Goal: Task Accomplishment & Management: Use online tool/utility

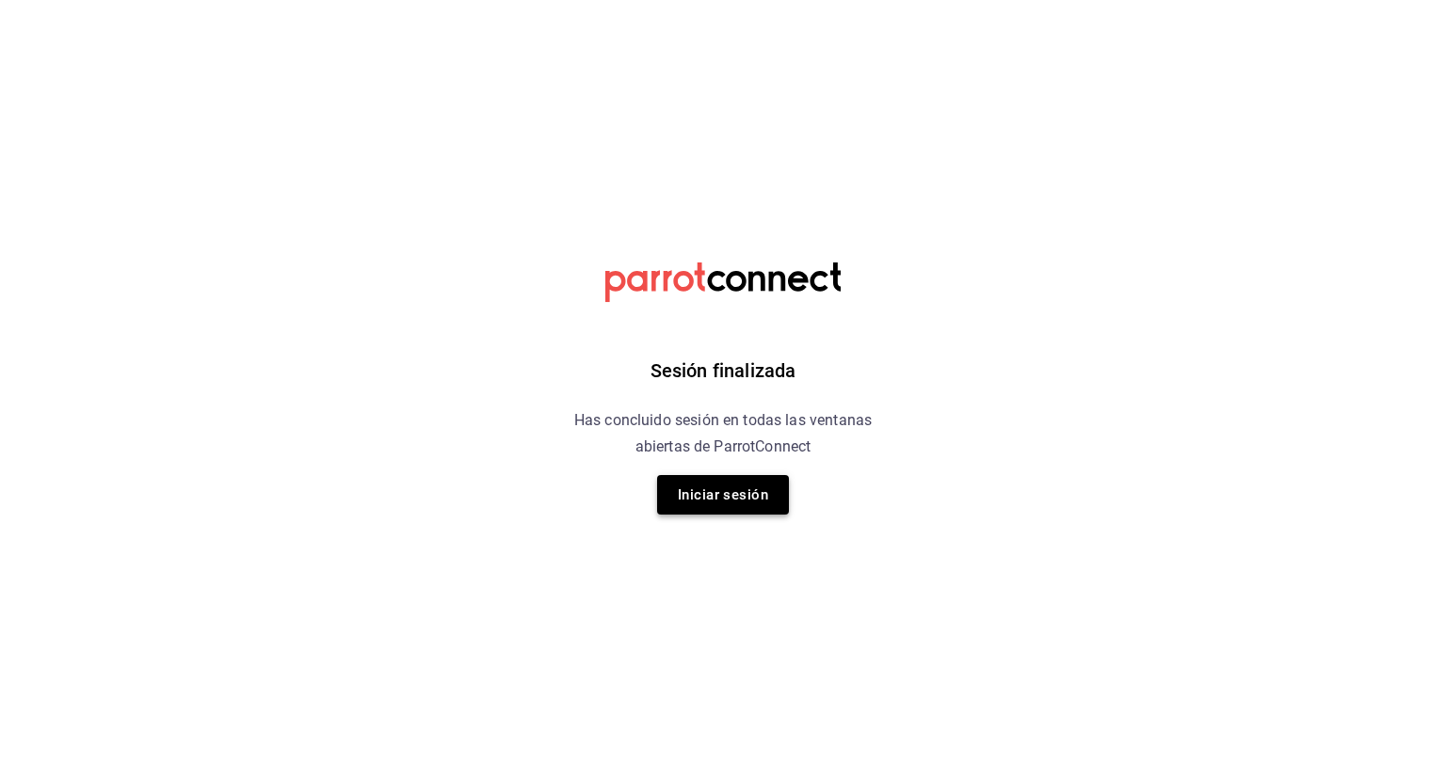
click at [731, 493] on button "Iniciar sesión" at bounding box center [723, 495] width 132 height 40
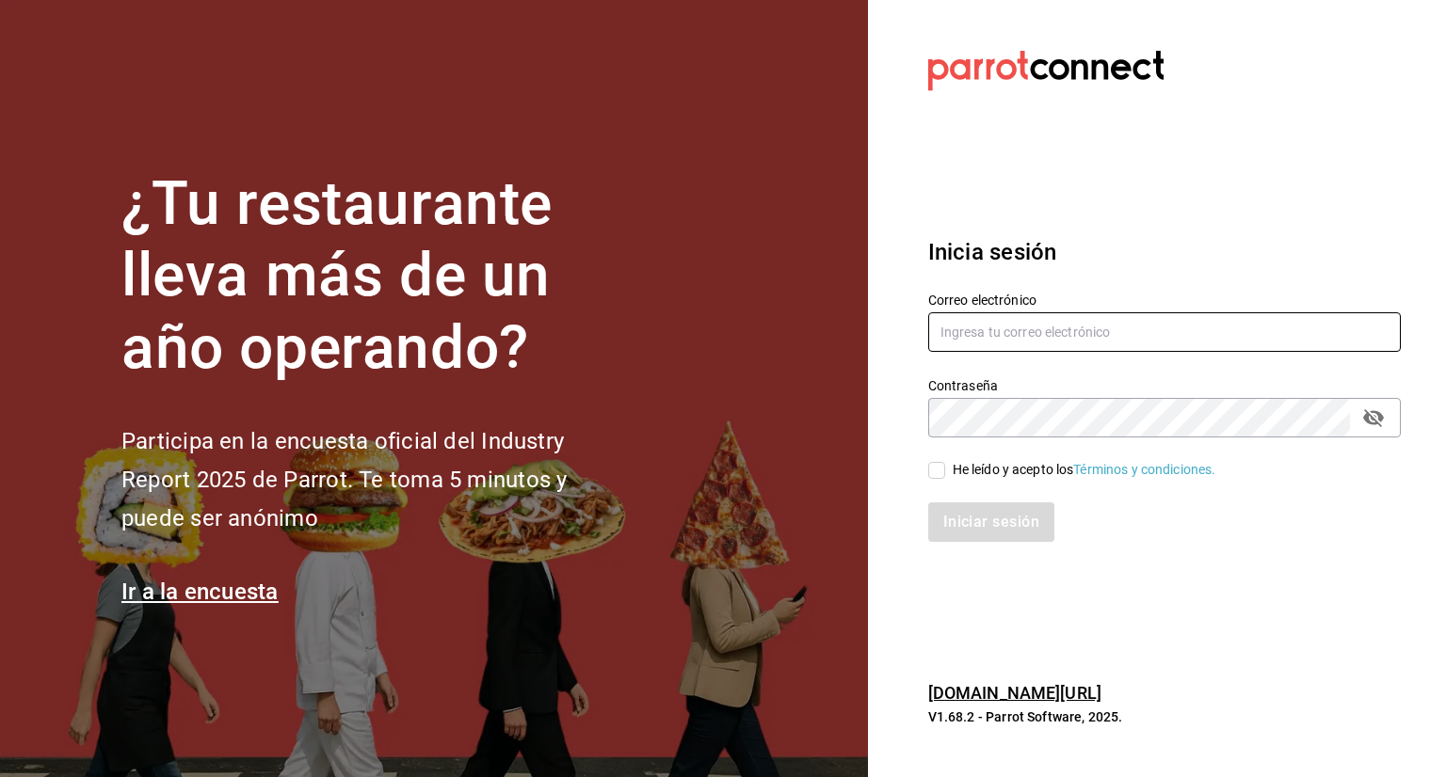
type input "[EMAIL_ADDRESS][DOMAIN_NAME]"
click at [934, 470] on input "He leído y acepto los Términos y condiciones." at bounding box center [936, 470] width 17 height 17
checkbox input "true"
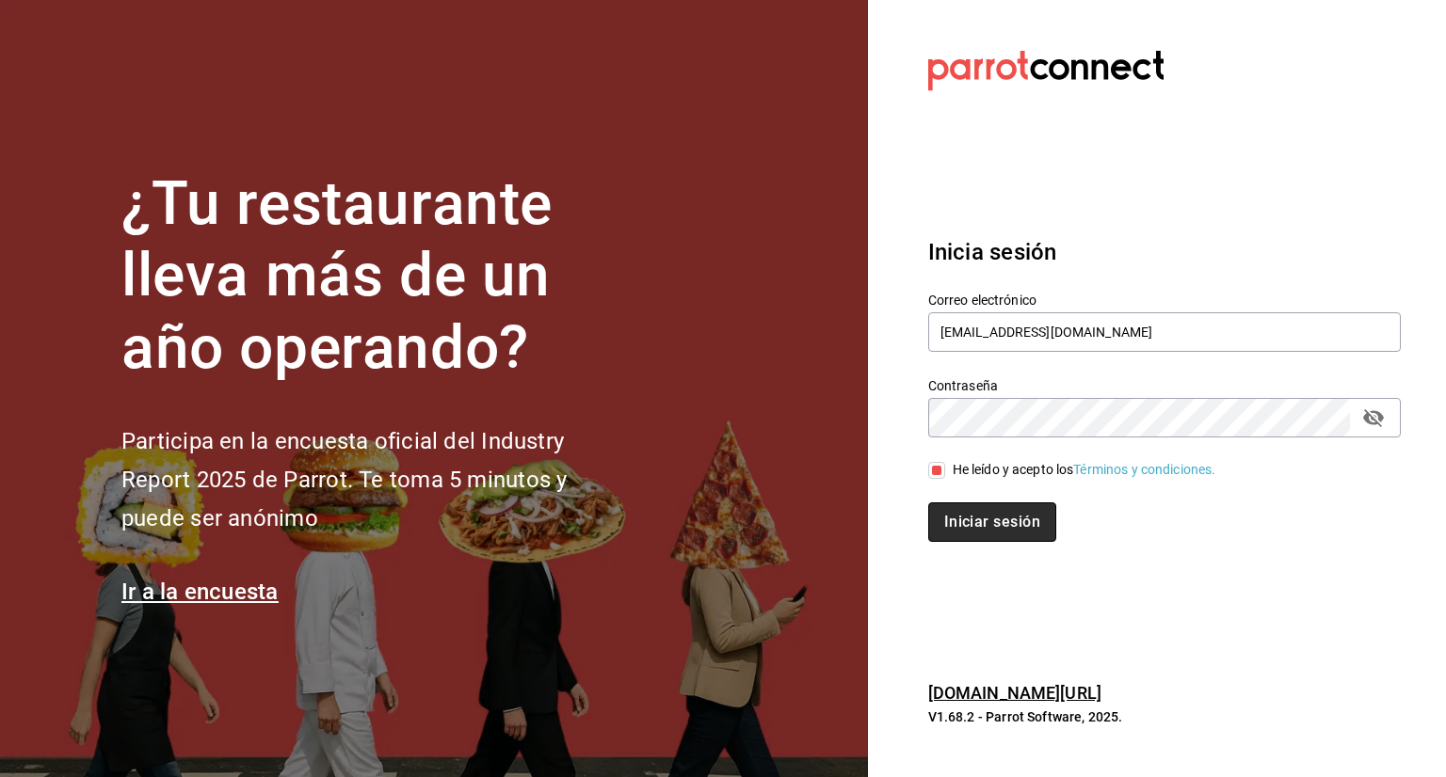
click at [991, 524] on button "Iniciar sesión" at bounding box center [992, 523] width 128 height 40
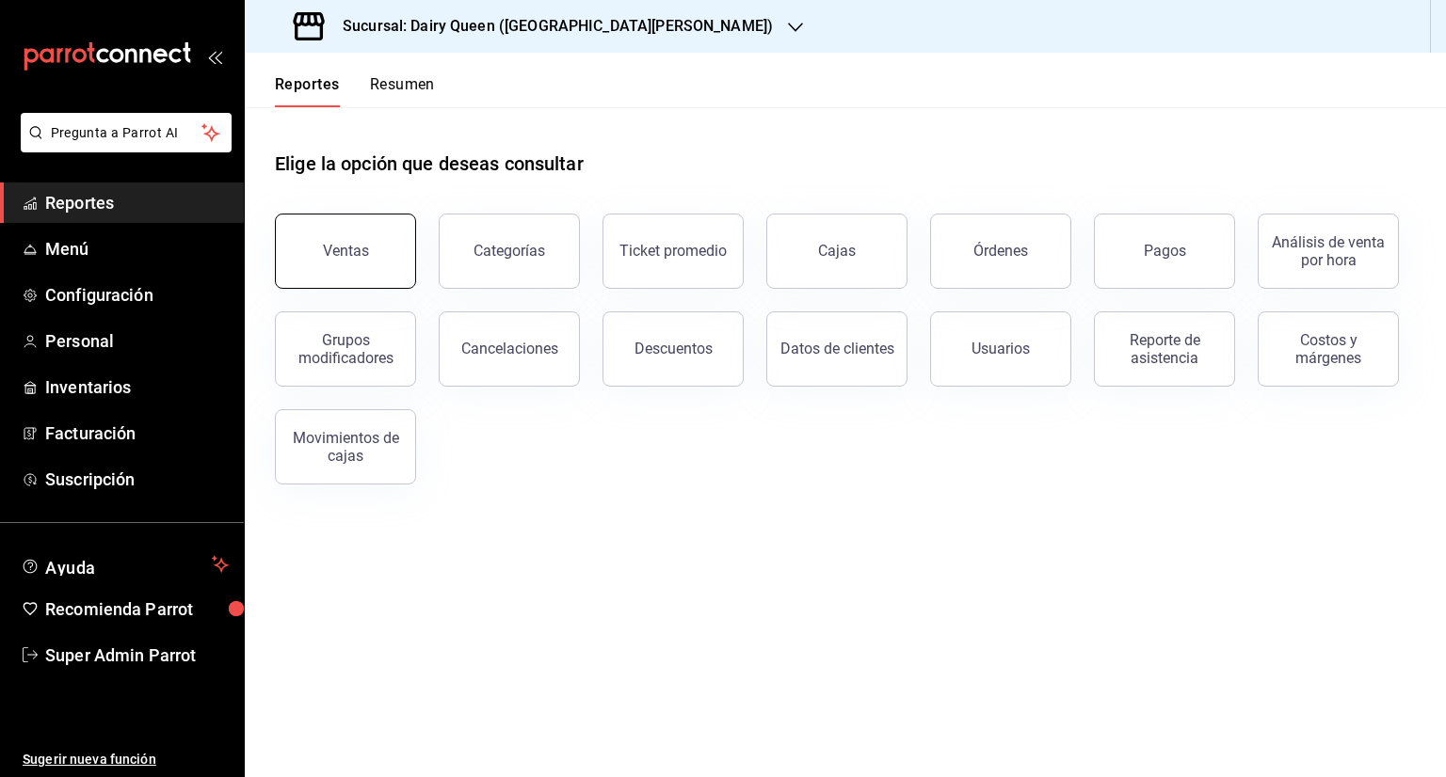
click at [373, 239] on button "Ventas" at bounding box center [345, 251] width 141 height 75
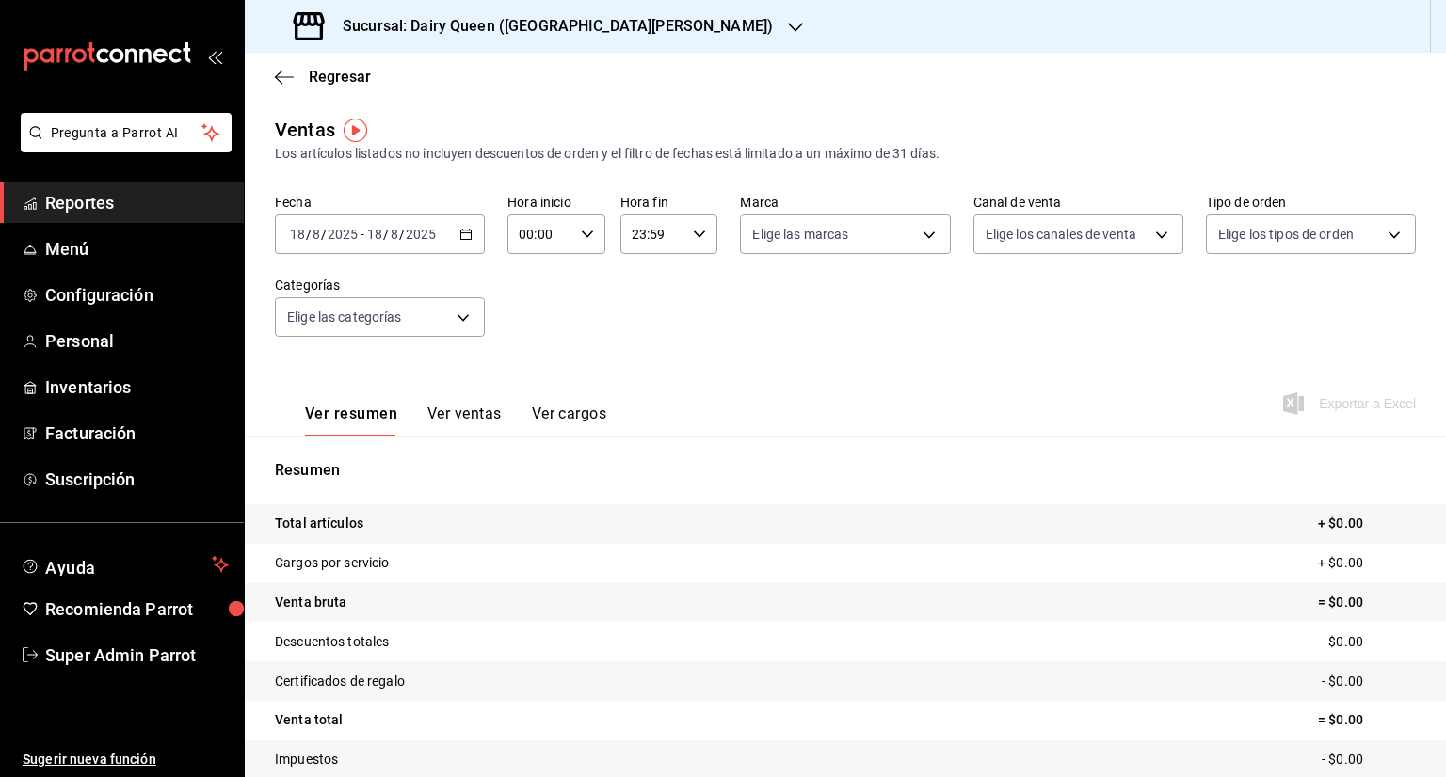
click at [466, 237] on icon "button" at bounding box center [465, 234] width 13 height 13
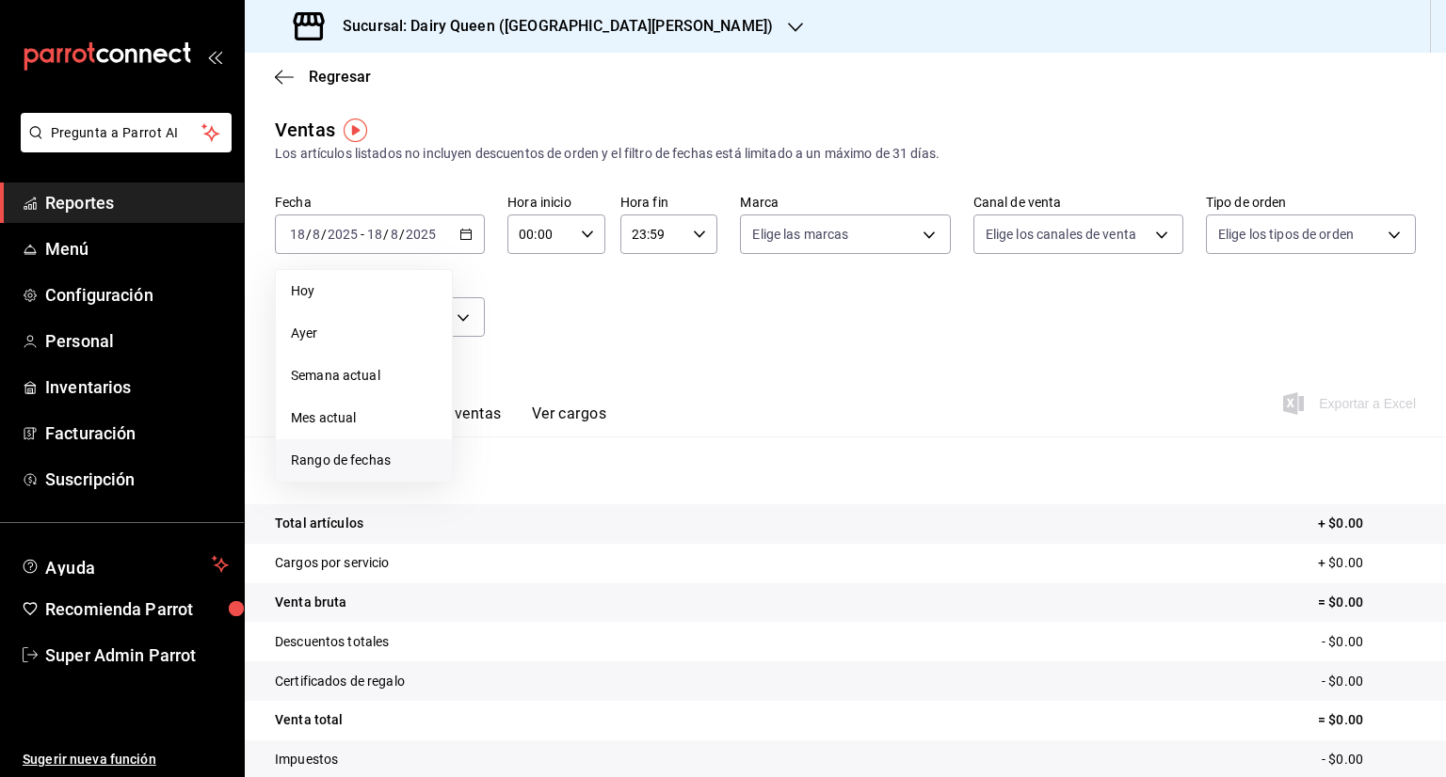
click at [372, 457] on span "Rango de fechas" at bounding box center [364, 461] width 146 height 20
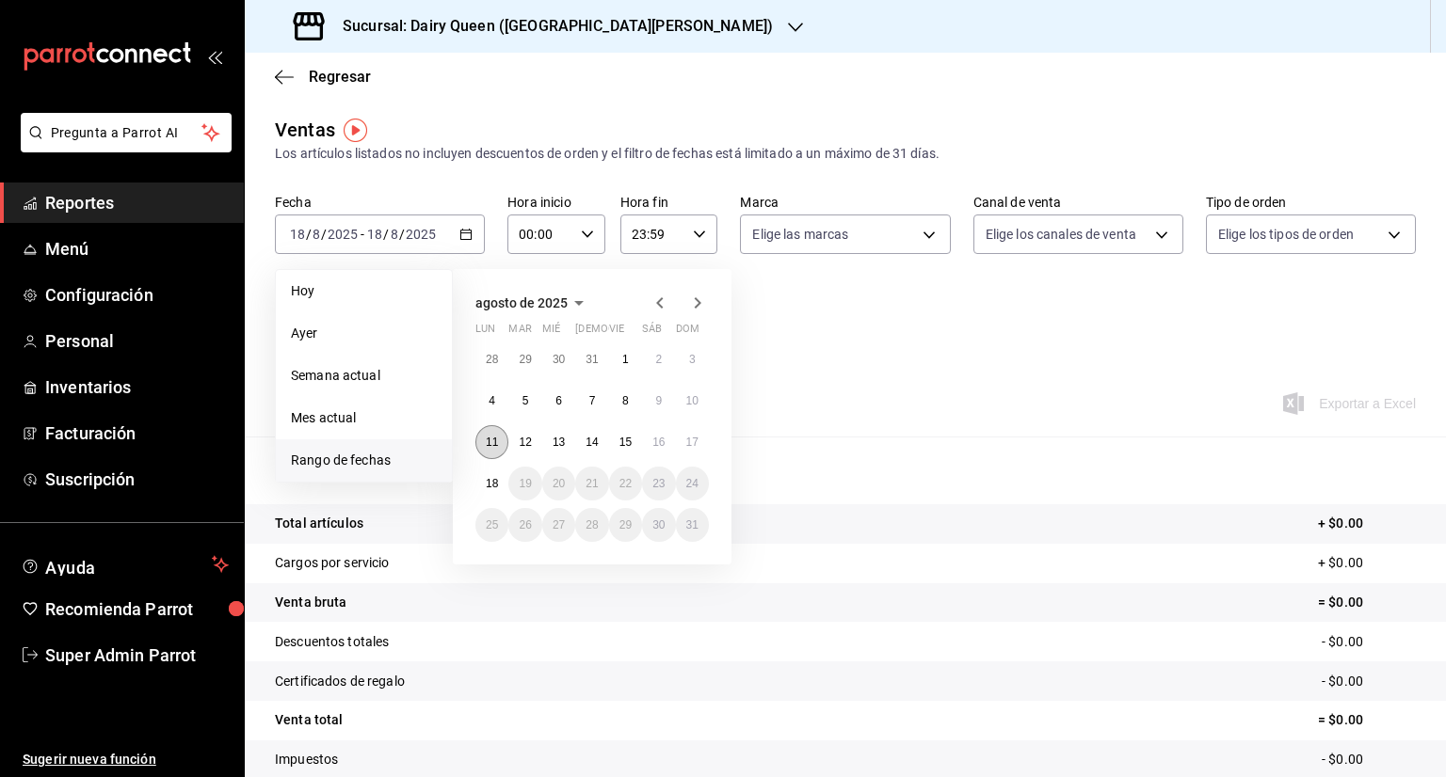
click at [493, 439] on abbr "11" at bounding box center [492, 442] width 12 height 13
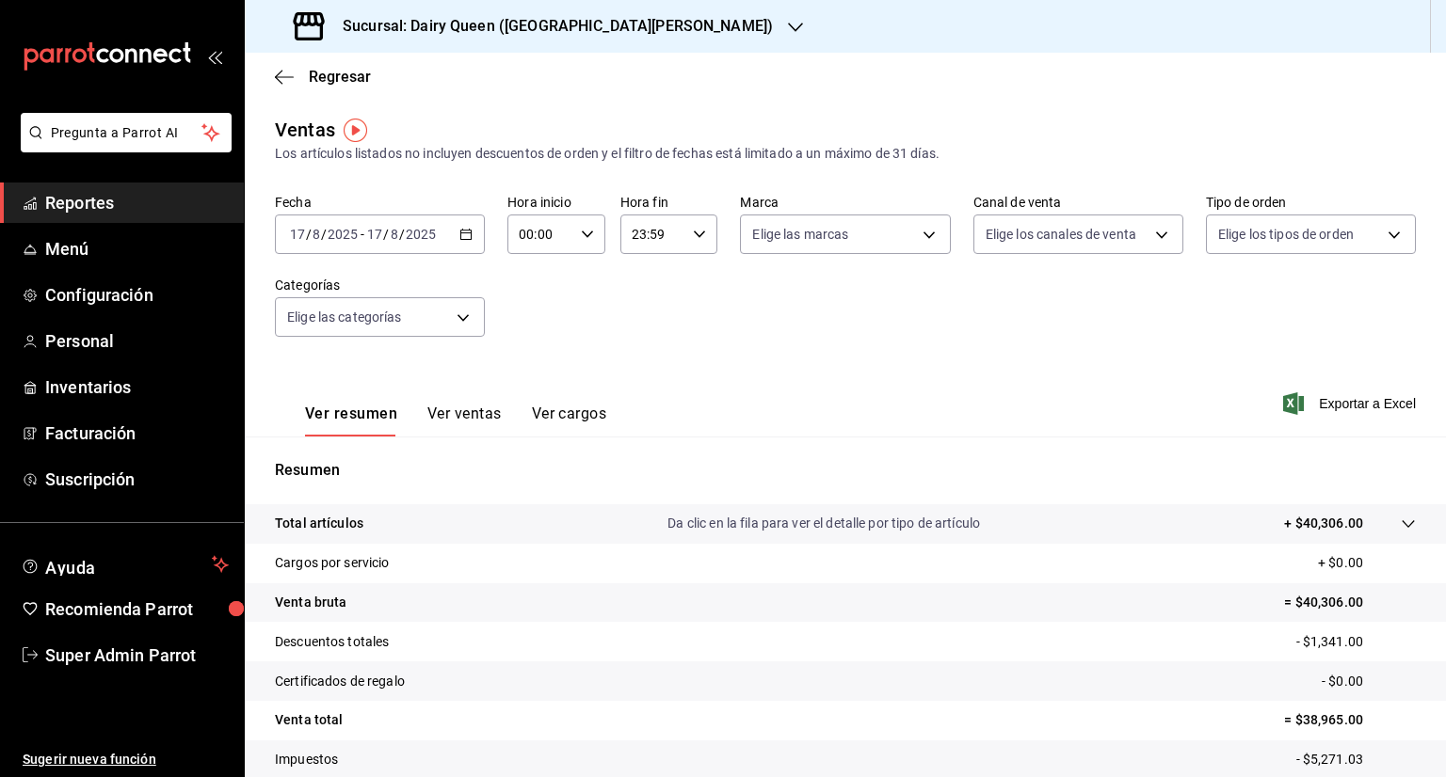
click at [465, 233] on \(Stroke\) "button" at bounding box center [466, 232] width 10 height 1
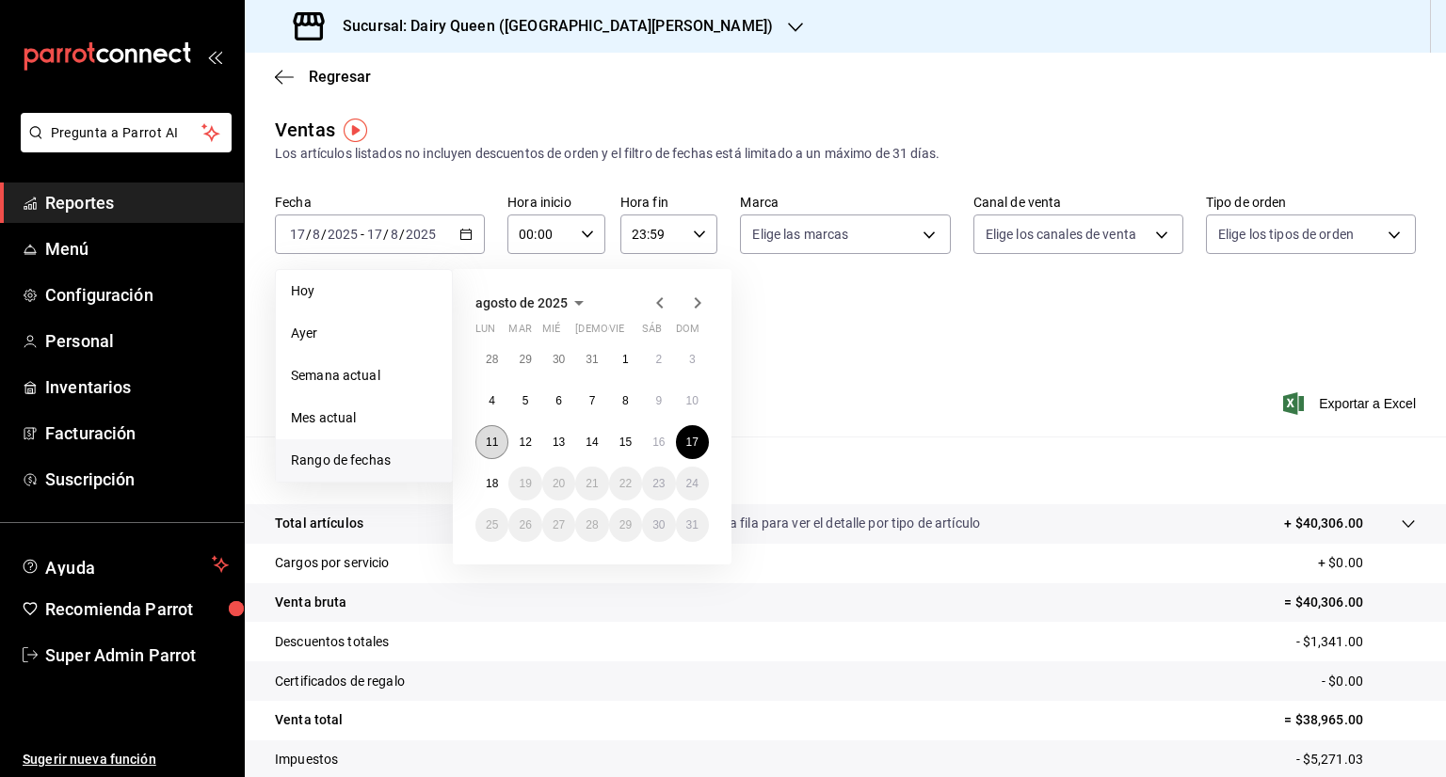
click at [496, 440] on abbr "11" at bounding box center [492, 442] width 12 height 13
click at [700, 444] on button "17" at bounding box center [692, 442] width 33 height 34
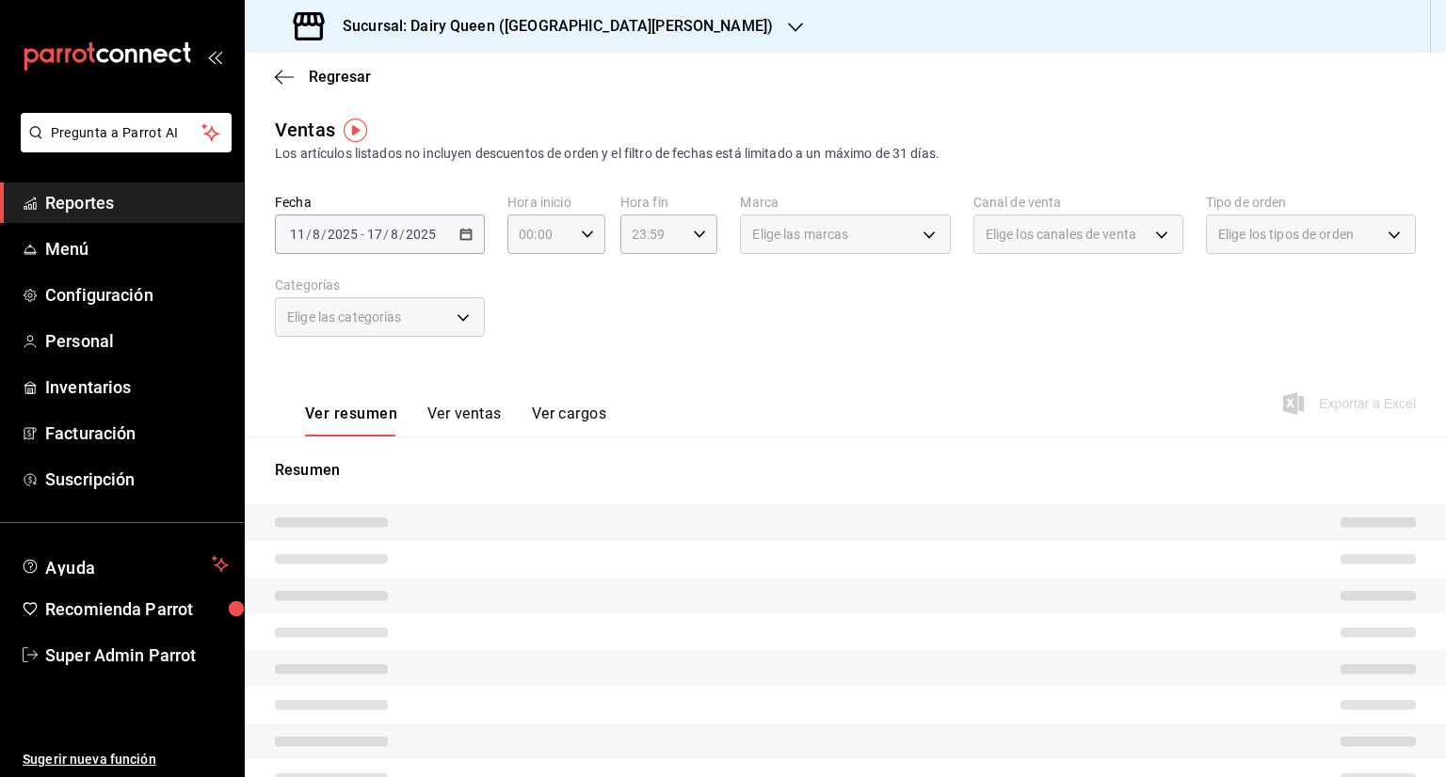
click at [736, 392] on div "Ver resumen Ver ventas Ver cargos Exportar a Excel" at bounding box center [845, 398] width 1201 height 77
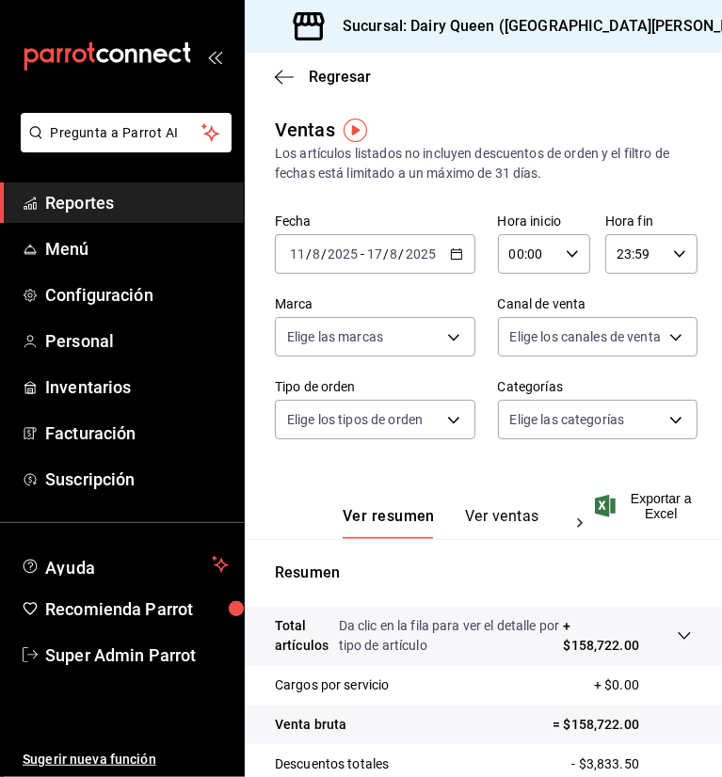
click at [617, 11] on div "Sucursal: Dairy Queen (GALERIAS VALLE ORIENTE)" at bounding box center [535, 26] width 551 height 53
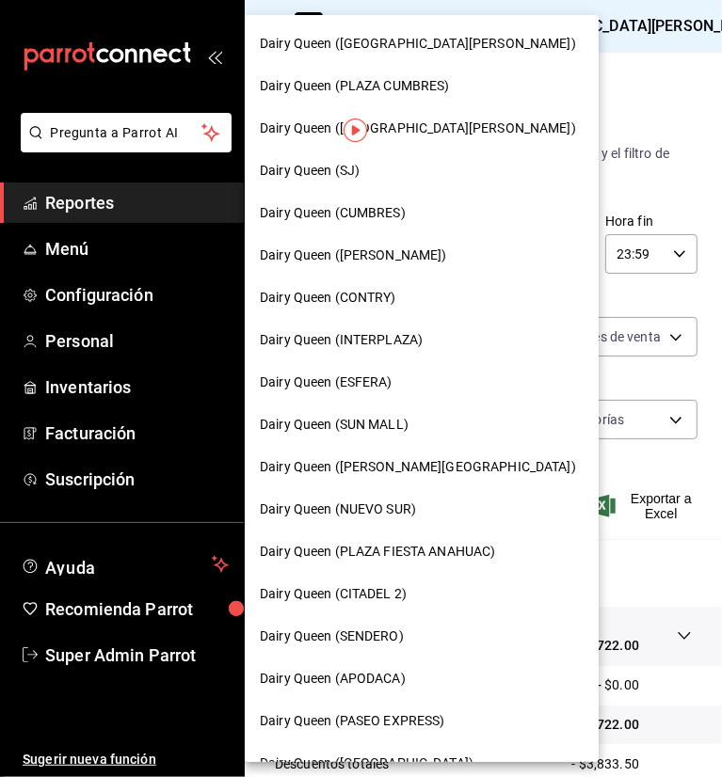
click at [481, 130] on span "Dairy Queen (PLAZA FIESTA SAN AGUSTIN)" at bounding box center [418, 129] width 316 height 20
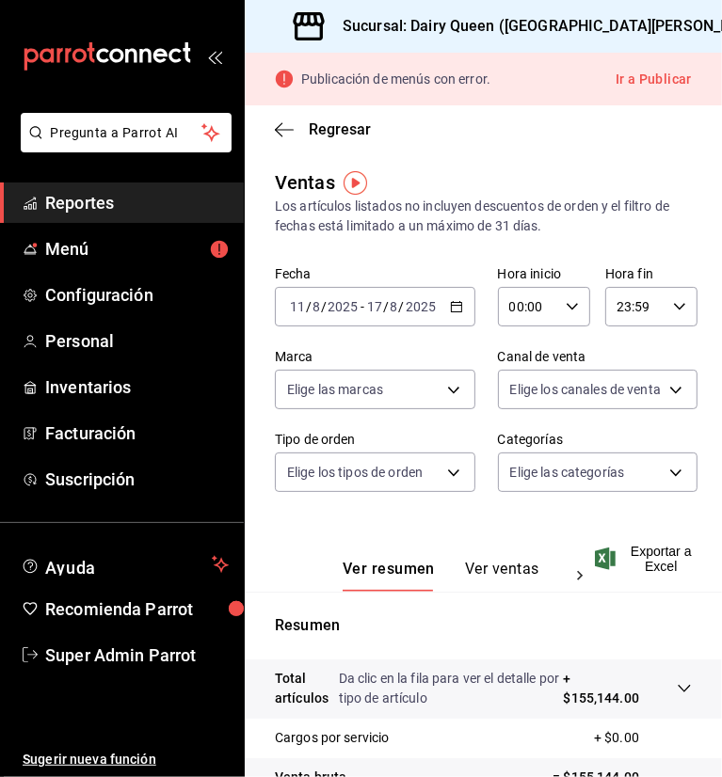
click at [545, 148] on div "Regresar" at bounding box center [483, 129] width 477 height 48
click at [637, 555] on span "Exportar a Excel" at bounding box center [645, 559] width 93 height 30
click at [552, 8] on div "Sucursal: Dairy Queen (PLAZA FIESTA SAN AGUSTIN)" at bounding box center [535, 26] width 551 height 53
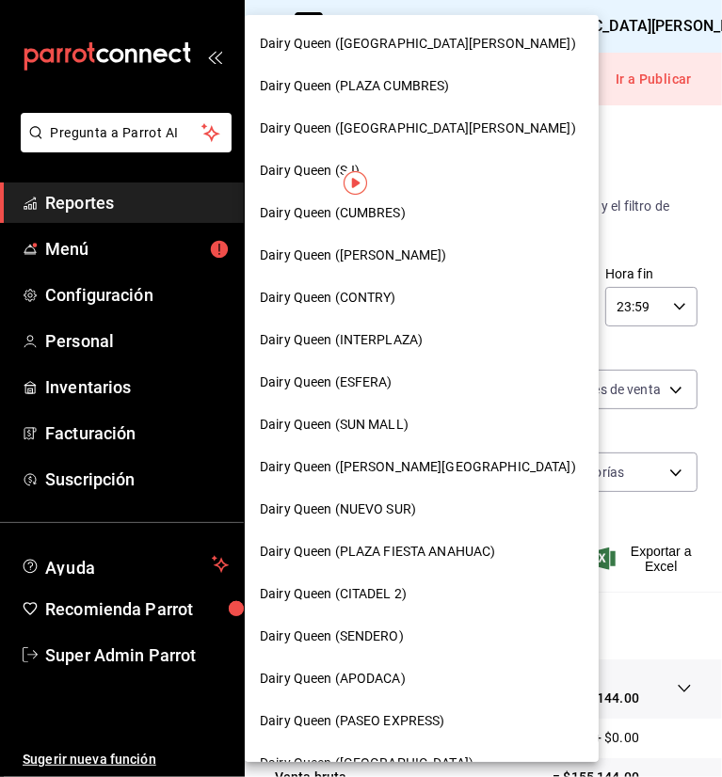
click at [385, 298] on span "Dairy Queen (CONTRY)" at bounding box center [328, 298] width 136 height 20
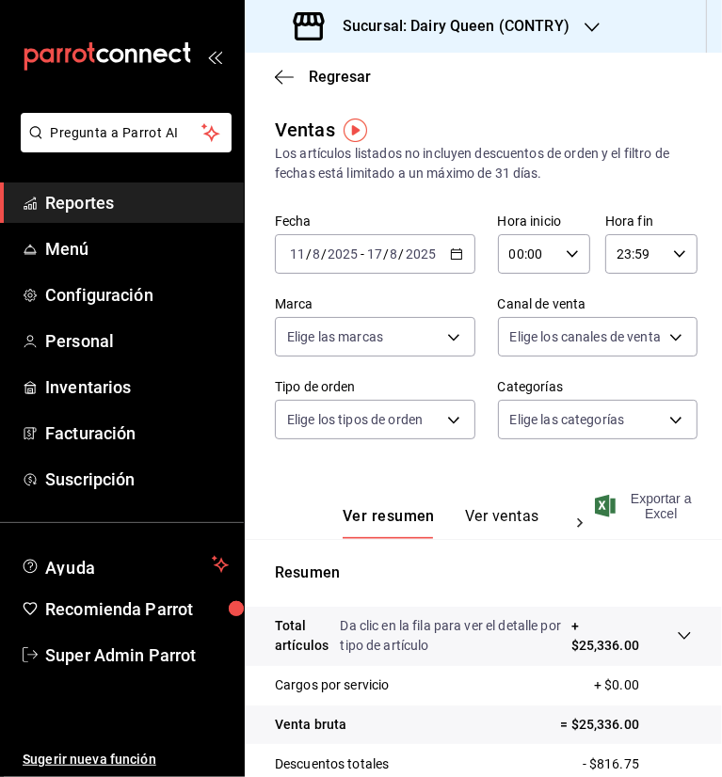
click at [663, 514] on span "Exportar a Excel" at bounding box center [645, 506] width 93 height 30
click at [531, 139] on div "Ventas Los artículos listados no incluyen descuentos de orden y el filtro de fe…" at bounding box center [483, 150] width 417 height 68
click at [556, 31] on h3 "Sucursal: Dairy Queen (CONTRY)" at bounding box center [449, 26] width 242 height 23
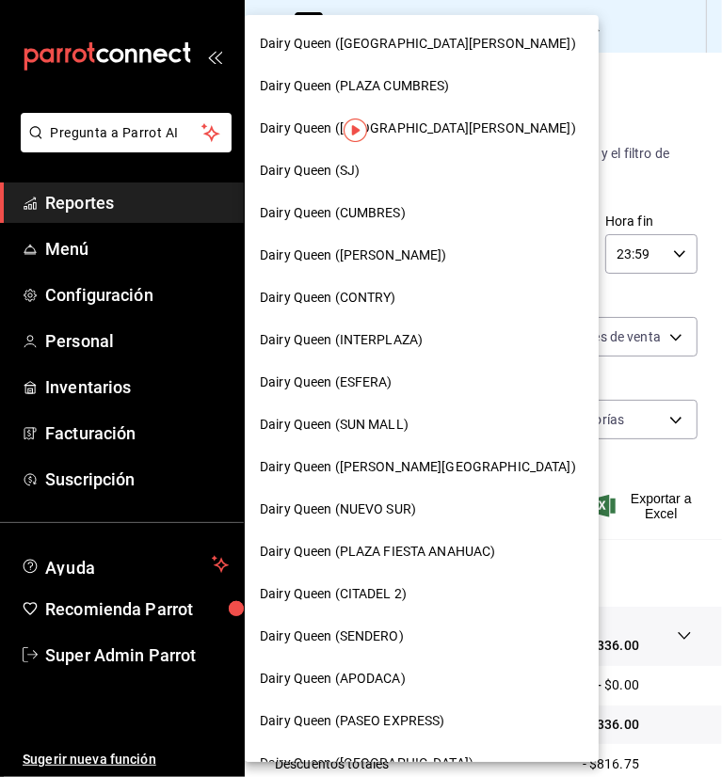
click at [375, 635] on span "Dairy Queen (SENDERO)" at bounding box center [332, 637] width 144 height 20
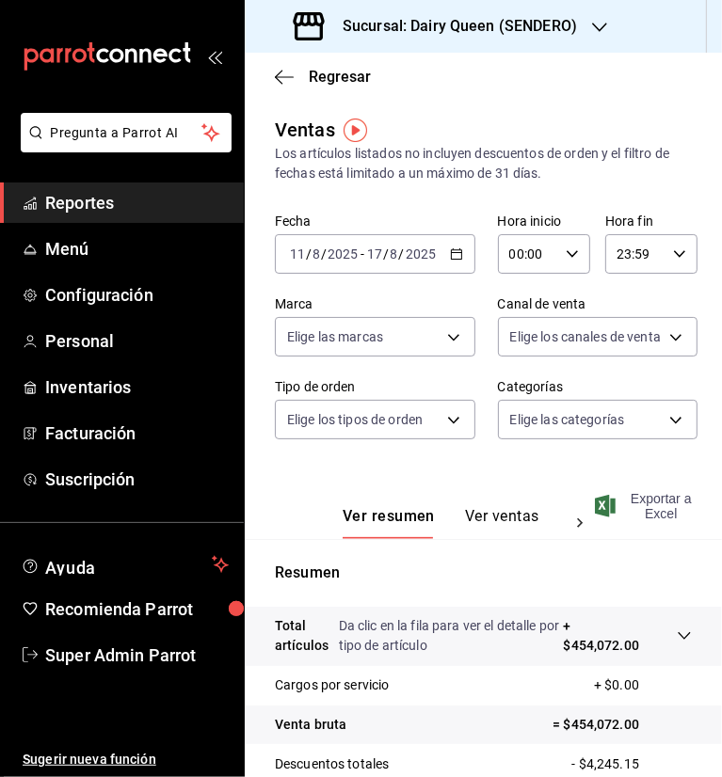
click at [662, 509] on span "Exportar a Excel" at bounding box center [645, 506] width 93 height 30
click at [598, 25] on icon "button" at bounding box center [599, 27] width 15 height 15
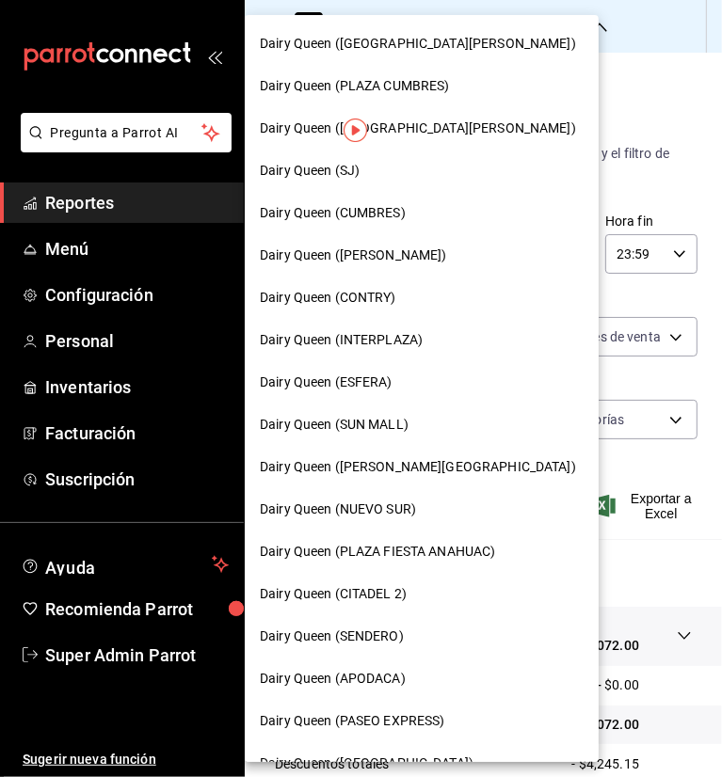
click at [369, 249] on span "Dairy Queen (HUMBERTO)" at bounding box center [353, 256] width 187 height 20
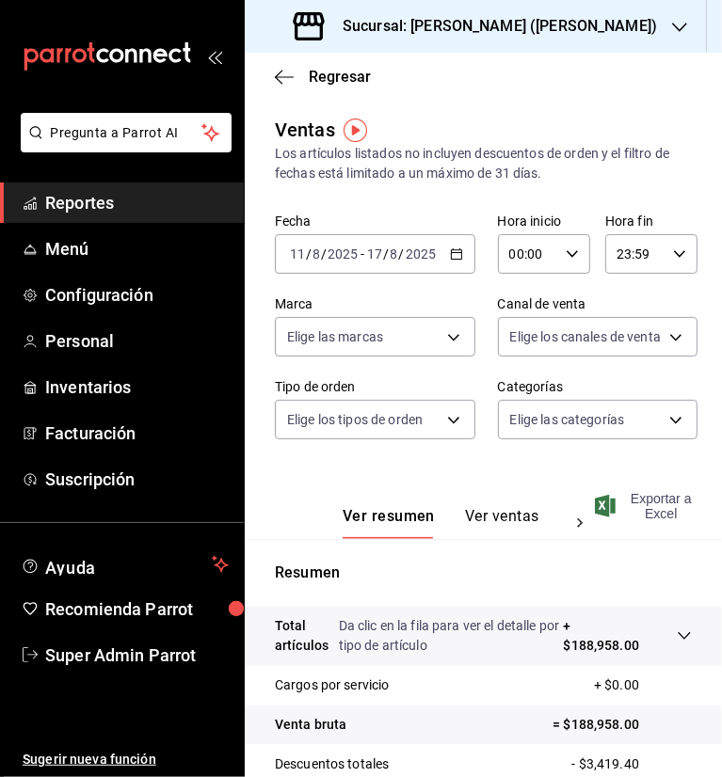
click at [650, 510] on span "Exportar a Excel" at bounding box center [645, 506] width 93 height 30
click at [672, 25] on icon "button" at bounding box center [679, 27] width 15 height 15
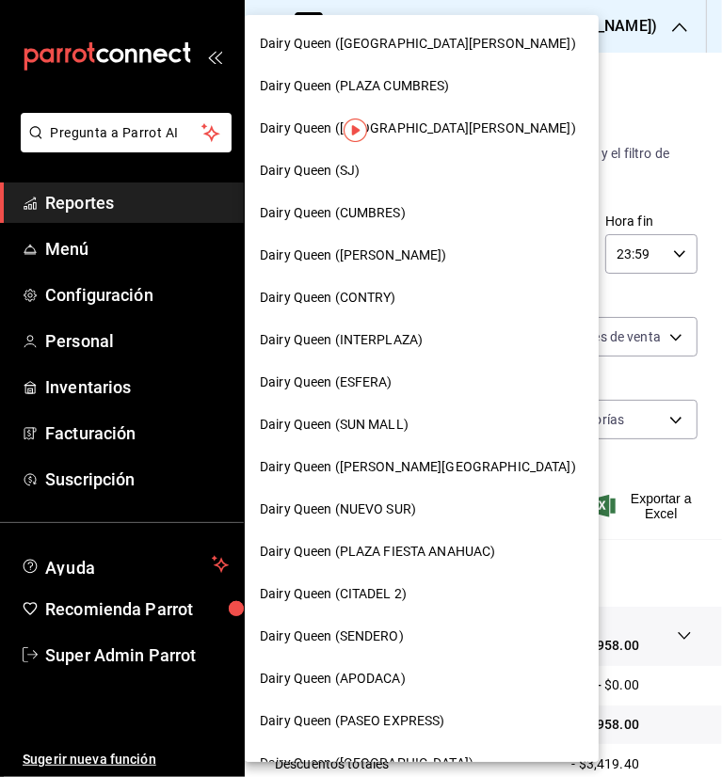
click at [387, 216] on span "Dairy Queen (CUMBRES)" at bounding box center [333, 213] width 146 height 20
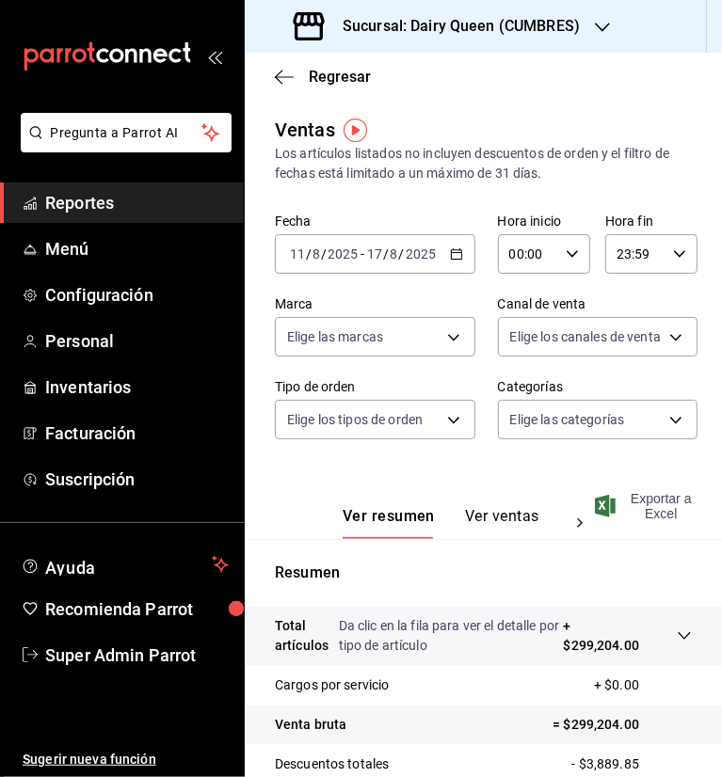
click at [649, 500] on span "Exportar a Excel" at bounding box center [645, 506] width 93 height 30
click at [603, 24] on icon "button" at bounding box center [602, 27] width 15 height 15
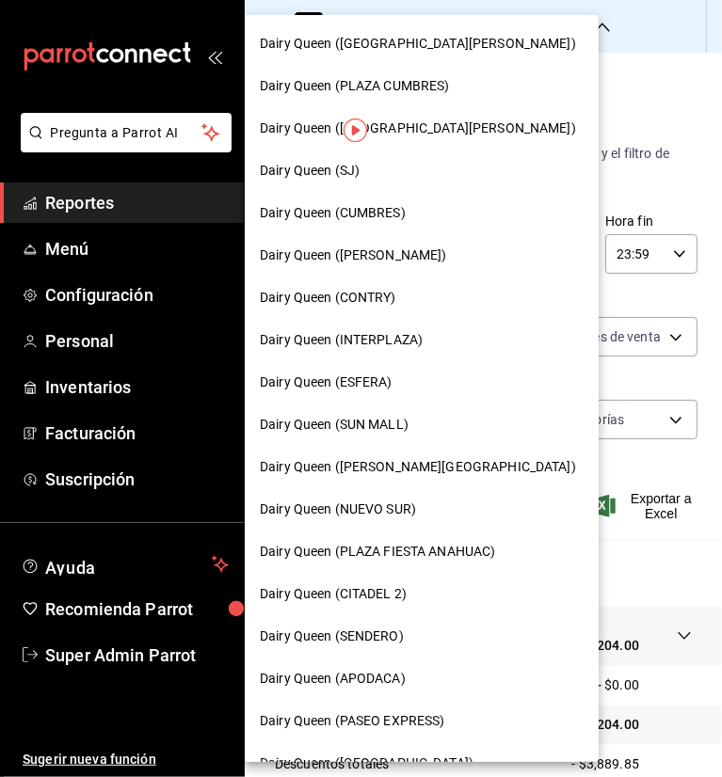
click at [384, 426] on span "Dairy Queen (SUN MALL)" at bounding box center [334, 425] width 149 height 20
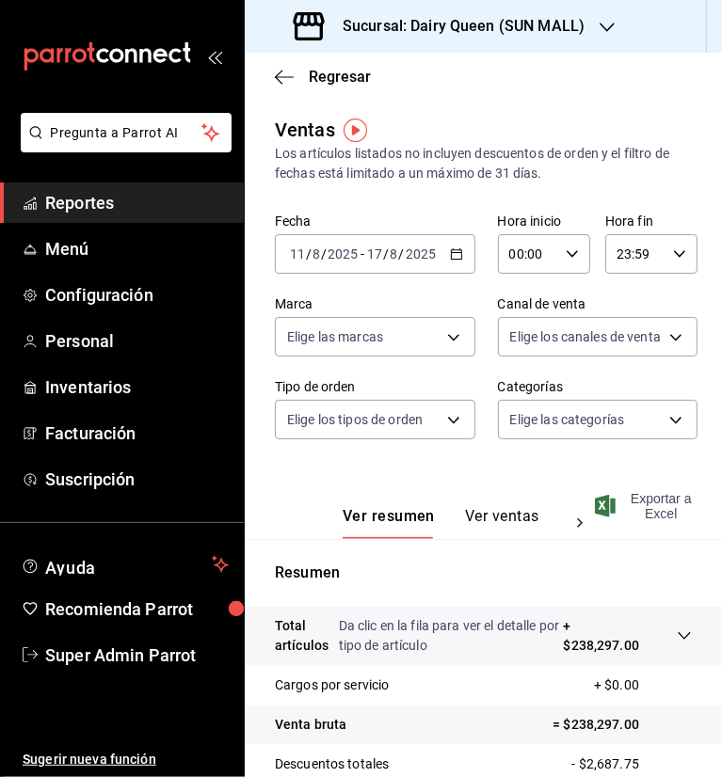
click at [659, 520] on span "Exportar a Excel" at bounding box center [645, 506] width 93 height 30
click at [604, 27] on icon "button" at bounding box center [607, 27] width 15 height 15
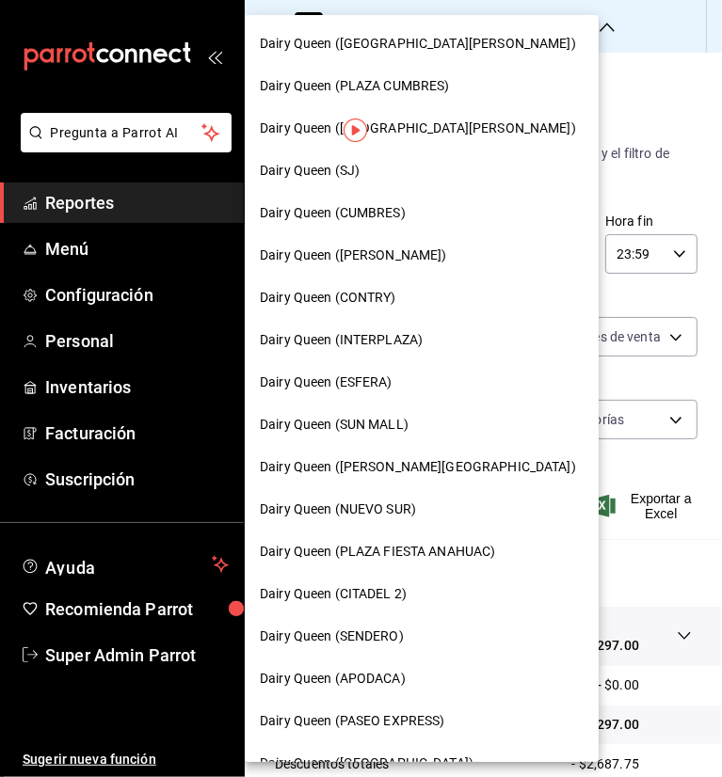
click at [346, 671] on span "Dairy Queen (APODACA)" at bounding box center [333, 679] width 146 height 20
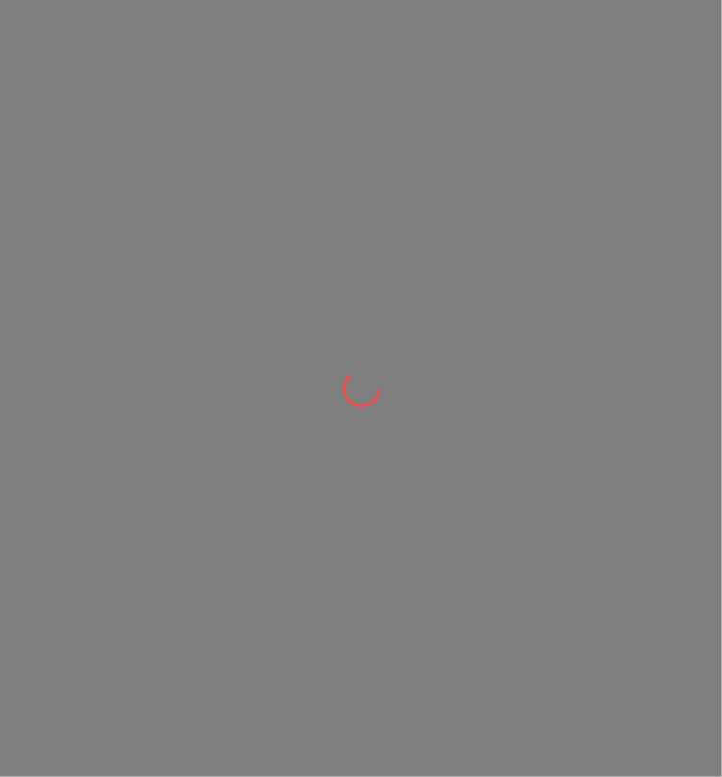
click at [346, 671] on div at bounding box center [361, 388] width 722 height 777
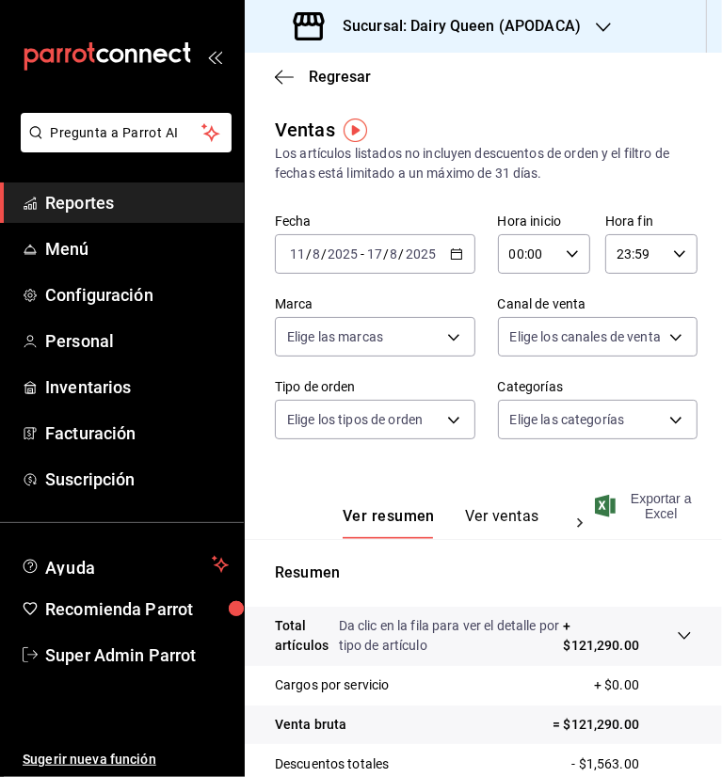
click at [640, 515] on span "Exportar a Excel" at bounding box center [645, 506] width 93 height 30
click at [585, 28] on div "Sucursal: Dairy Queen (APODACA)" at bounding box center [439, 26] width 359 height 53
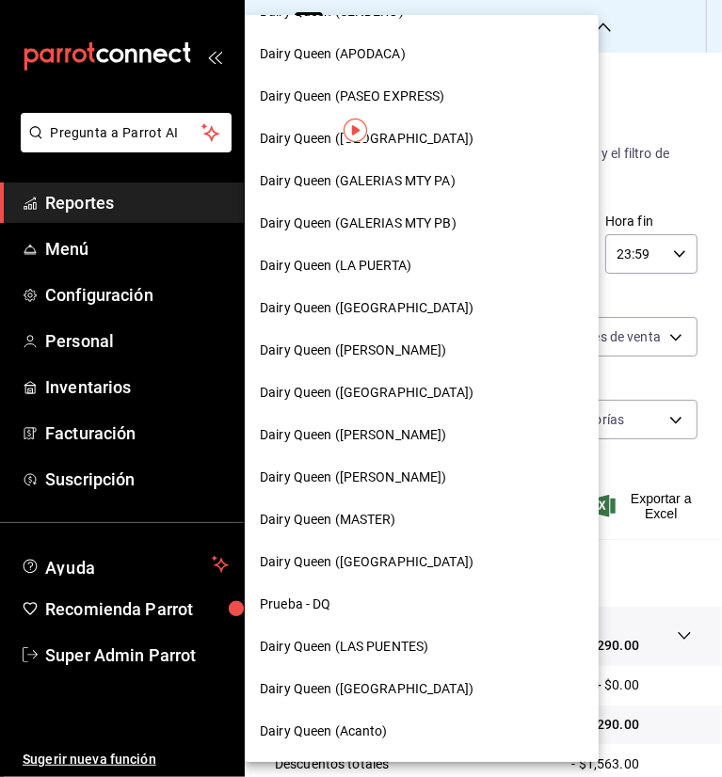
scroll to position [665, 0]
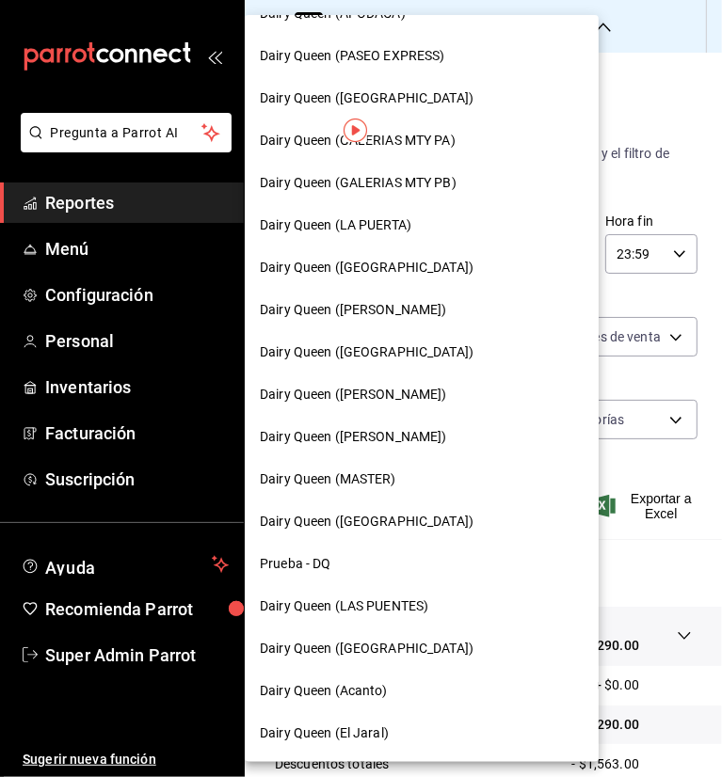
click at [413, 603] on span "Dairy Queen (LAS PUENTES)" at bounding box center [344, 607] width 168 height 20
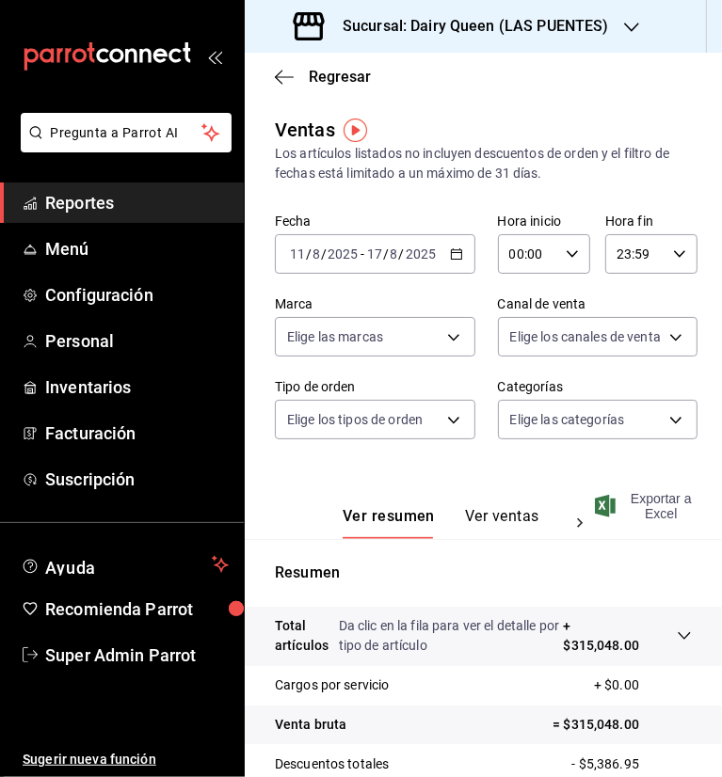
click at [665, 498] on span "Exportar a Excel" at bounding box center [645, 506] width 93 height 30
click at [626, 30] on icon "button" at bounding box center [631, 27] width 15 height 15
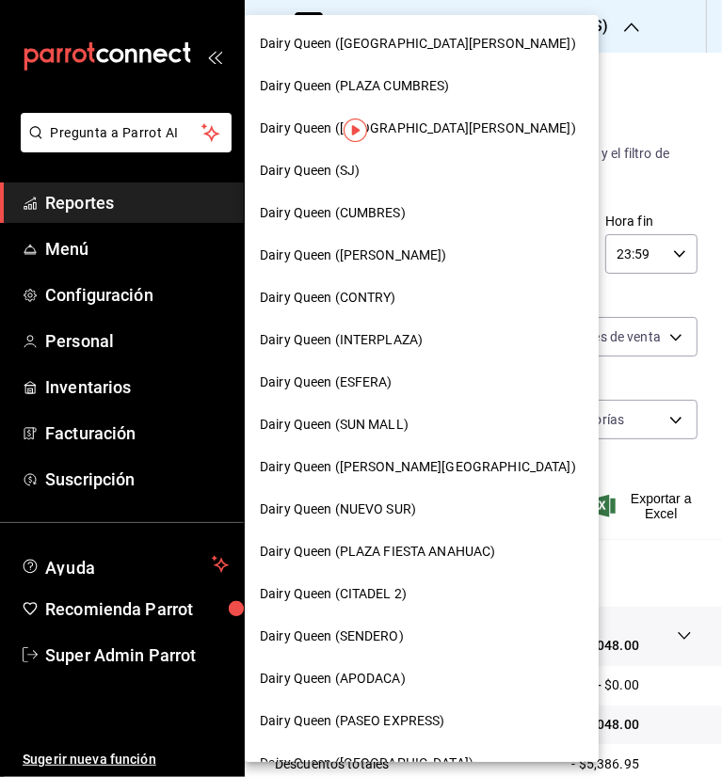
click at [384, 517] on span "Dairy Queen (NUEVO SUR)" at bounding box center [338, 510] width 156 height 20
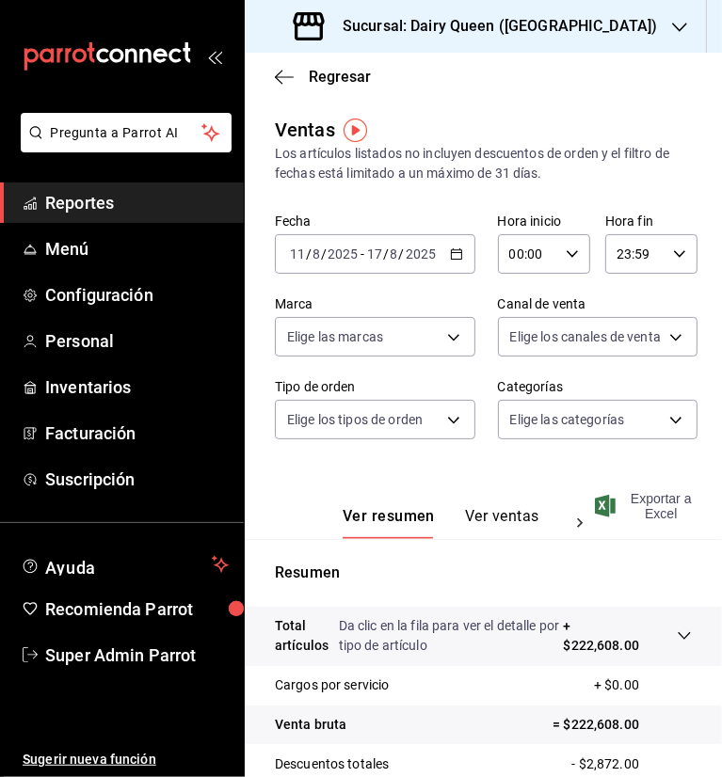
click at [661, 509] on span "Exportar a Excel" at bounding box center [645, 506] width 93 height 30
click at [592, 27] on div "Sucursal: Dairy Queen (NUEVO SUR)" at bounding box center [477, 26] width 435 height 53
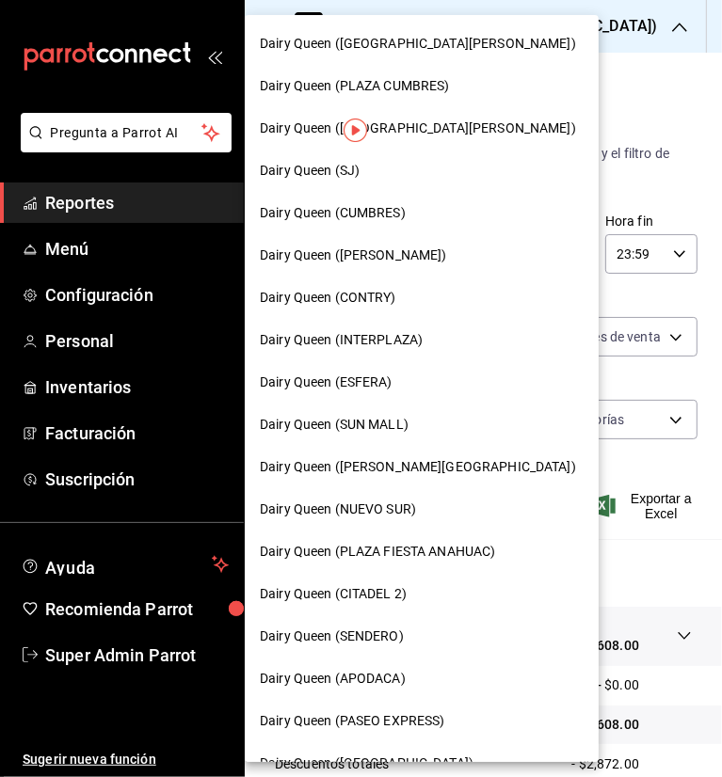
click at [361, 388] on span "Dairy Queen (ESFERA)" at bounding box center [326, 383] width 133 height 20
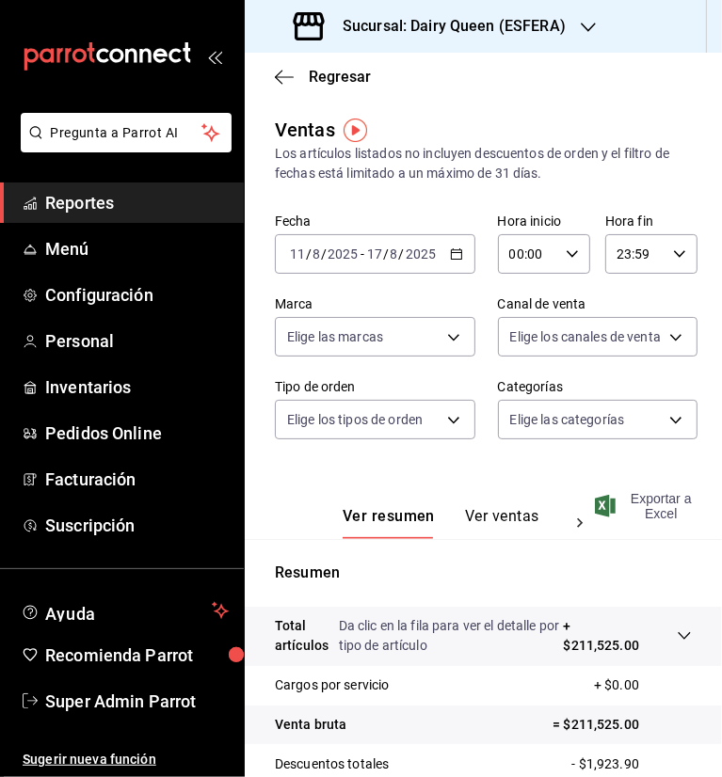
click at [644, 507] on span "Exportar a Excel" at bounding box center [645, 506] width 93 height 30
click at [586, 24] on icon "button" at bounding box center [588, 27] width 15 height 15
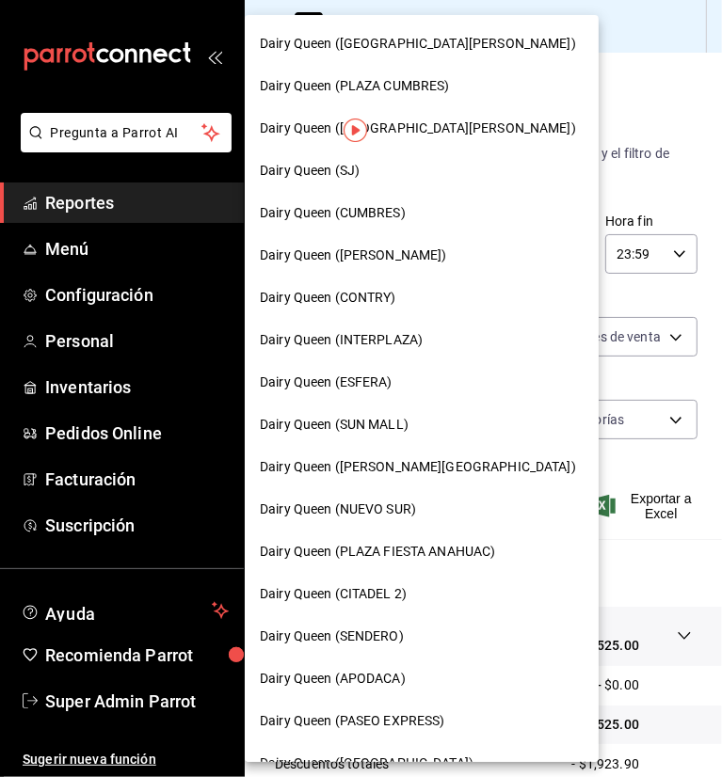
click at [408, 729] on span "Dairy Queen (PASEO EXPRESS)" at bounding box center [352, 722] width 185 height 20
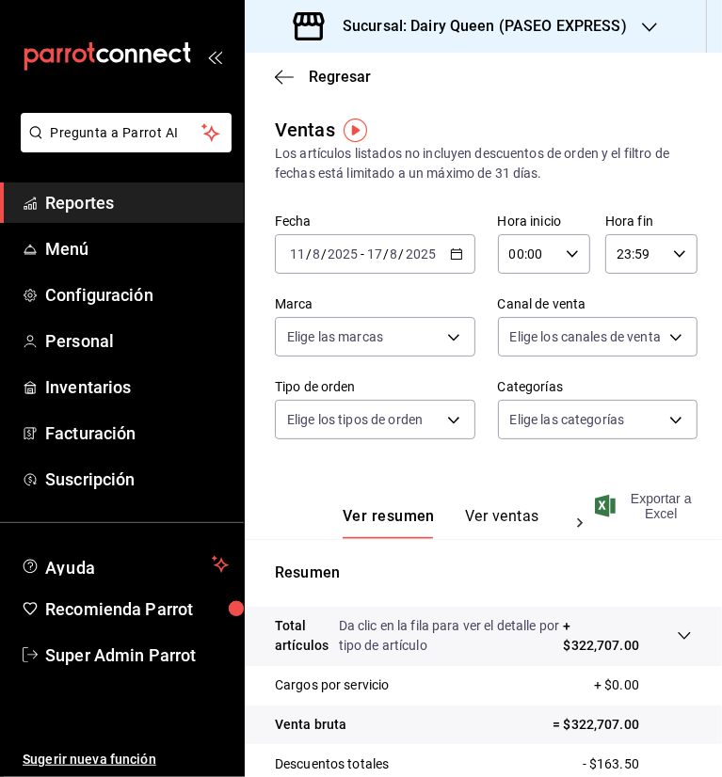
click at [641, 514] on span "Exportar a Excel" at bounding box center [645, 506] width 93 height 30
click at [452, 485] on div "Ver resumen Ver ventas Ver cargos" at bounding box center [437, 512] width 324 height 55
click at [591, 21] on h3 "Sucursal: Dairy Queen (PASEO EXPRESS)" at bounding box center [477, 26] width 299 height 23
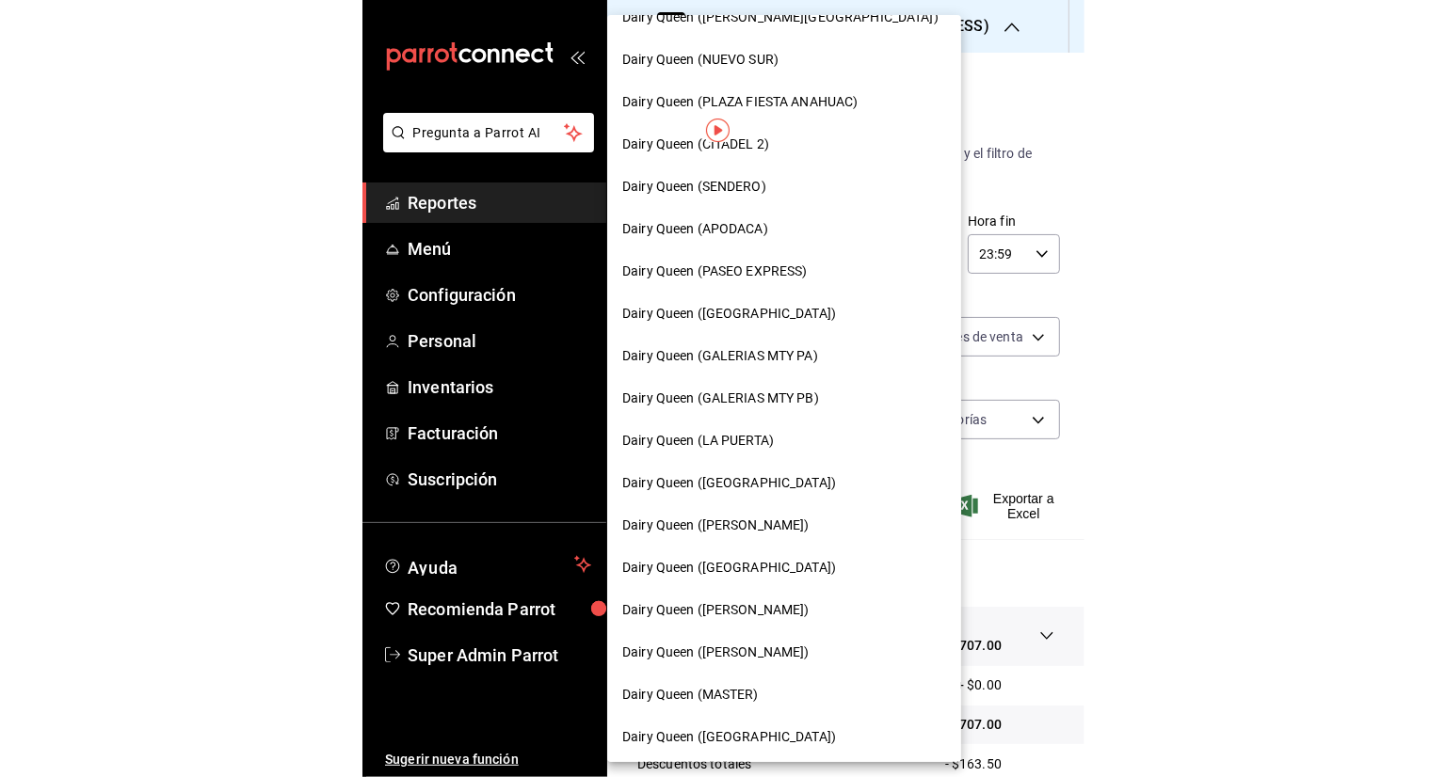
scroll to position [489, 0]
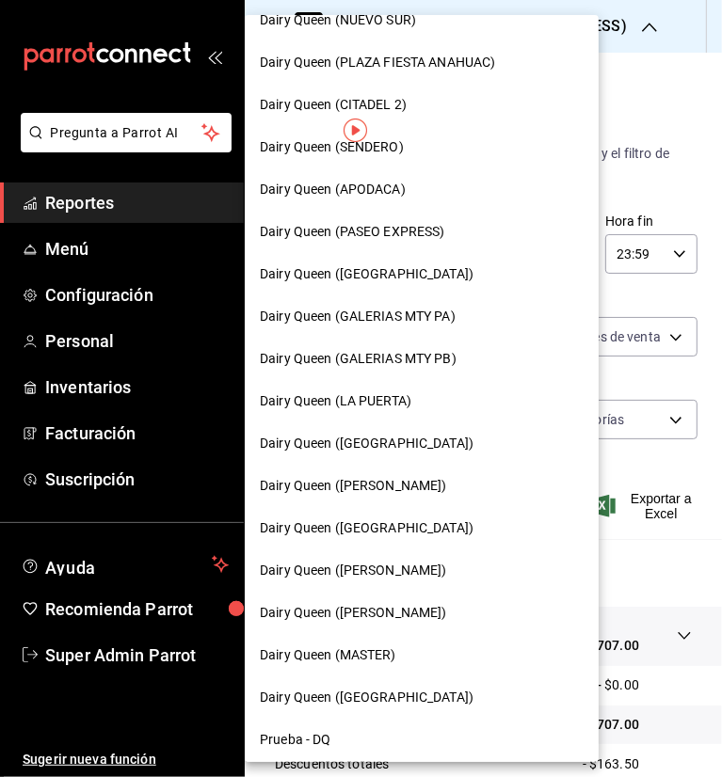
click at [366, 482] on span "Dairy Queen (GARCIA)" at bounding box center [353, 486] width 187 height 20
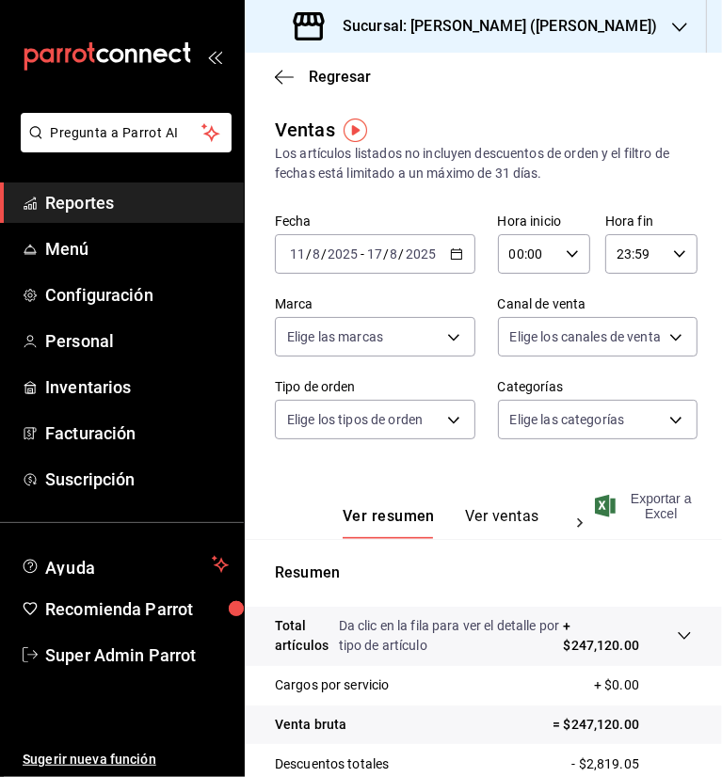
click at [656, 520] on span "Exportar a Excel" at bounding box center [645, 506] width 93 height 30
click at [563, 27] on div "Sucursal: Dairy Queen (GARCIA)" at bounding box center [477, 26] width 435 height 53
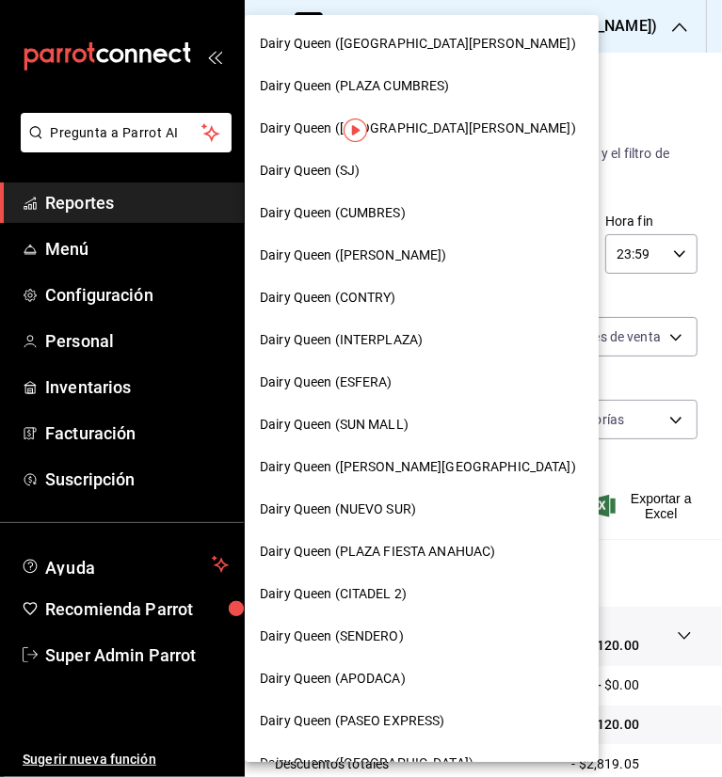
click at [344, 178] on span "Dairy Queen (SJ)" at bounding box center [310, 171] width 100 height 20
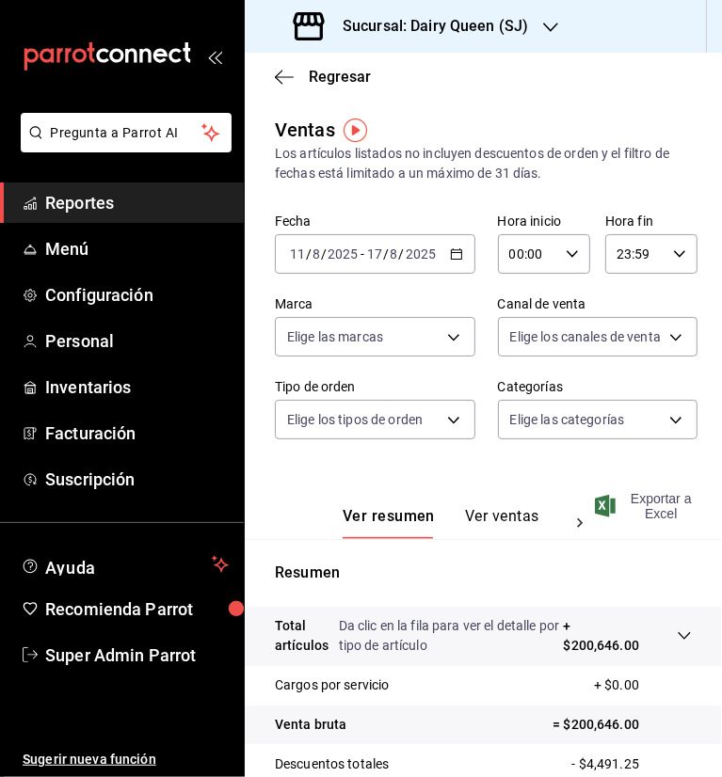
click at [658, 516] on span "Exportar a Excel" at bounding box center [645, 506] width 93 height 30
drag, startPoint x: 488, startPoint y: 103, endPoint x: 497, endPoint y: 88, distance: 16.5
click at [488, 103] on main "Regresar Ventas Los artículos listados no incluyen descuentos de orden y el fil…" at bounding box center [483, 538] width 477 height 971
click at [530, 79] on div "Regresar" at bounding box center [483, 77] width 477 height 48
click at [536, 27] on div "Sucursal: Dairy Queen (SJ)" at bounding box center [413, 26] width 306 height 53
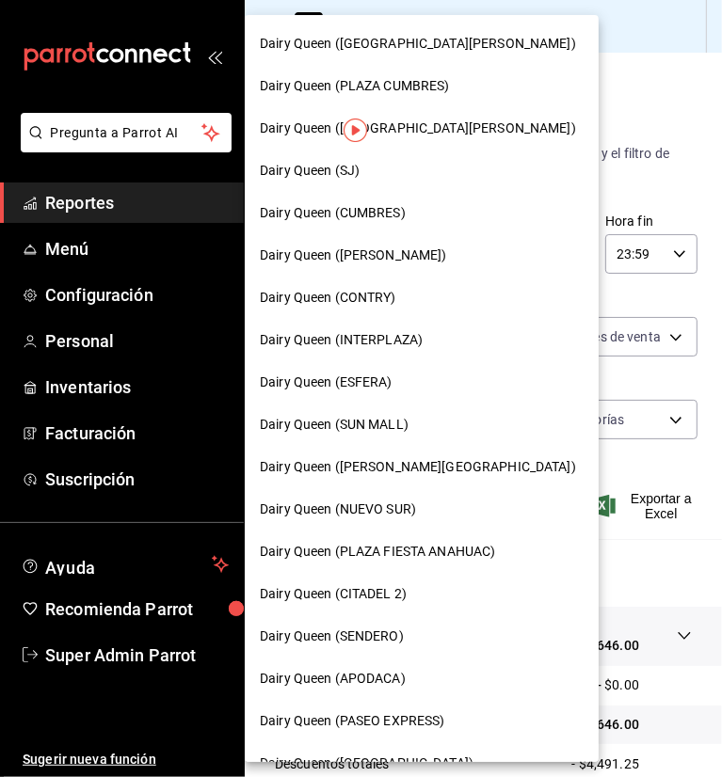
click at [399, 340] on span "Dairy Queen (INTERPLAZA)" at bounding box center [341, 340] width 163 height 20
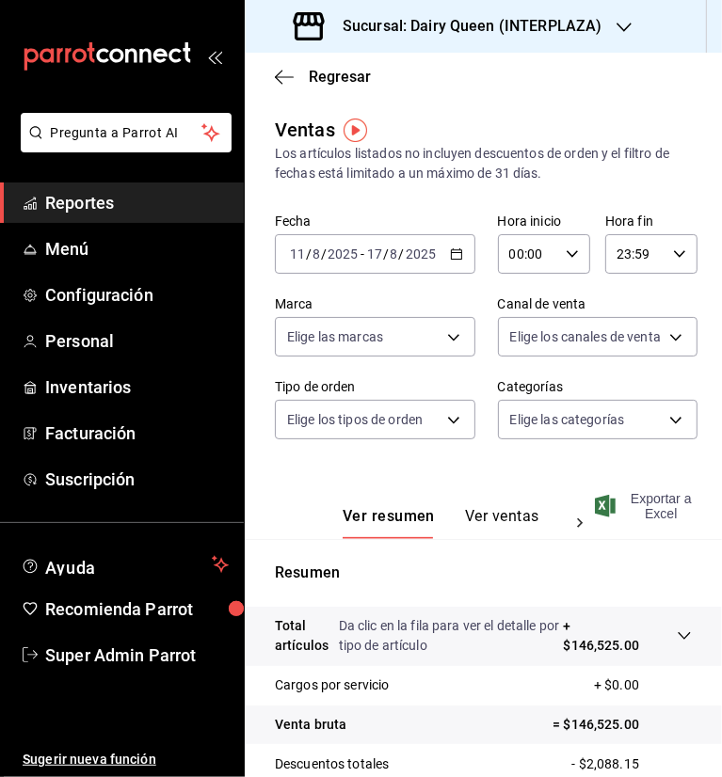
click at [657, 500] on span "Exportar a Excel" at bounding box center [645, 506] width 93 height 30
click at [632, 21] on div "Sucursal: Dairy Queen (INTERPLAZA)" at bounding box center [449, 26] width 379 height 53
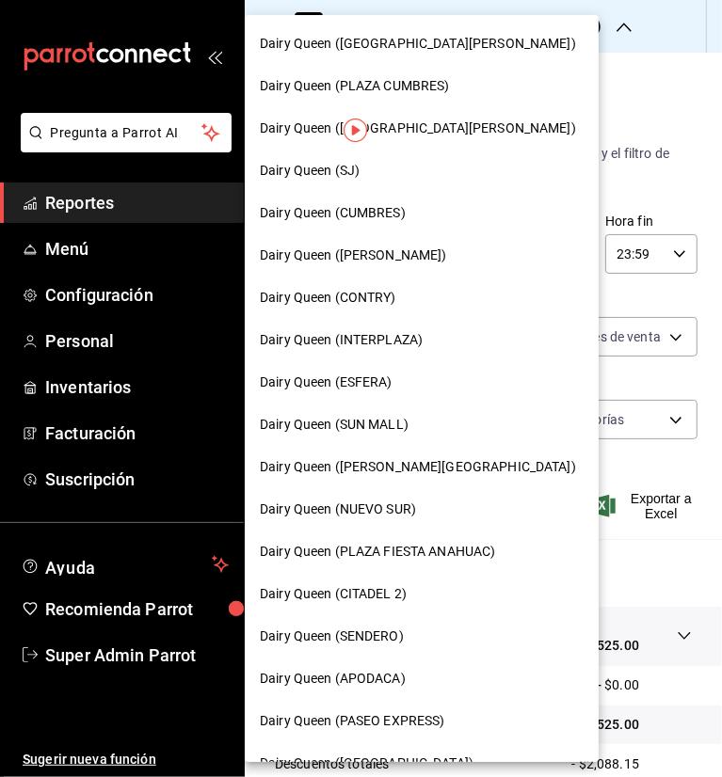
click at [407, 39] on span "Dairy Queen (GALERIAS VALLE ORIENTE)" at bounding box center [418, 44] width 316 height 20
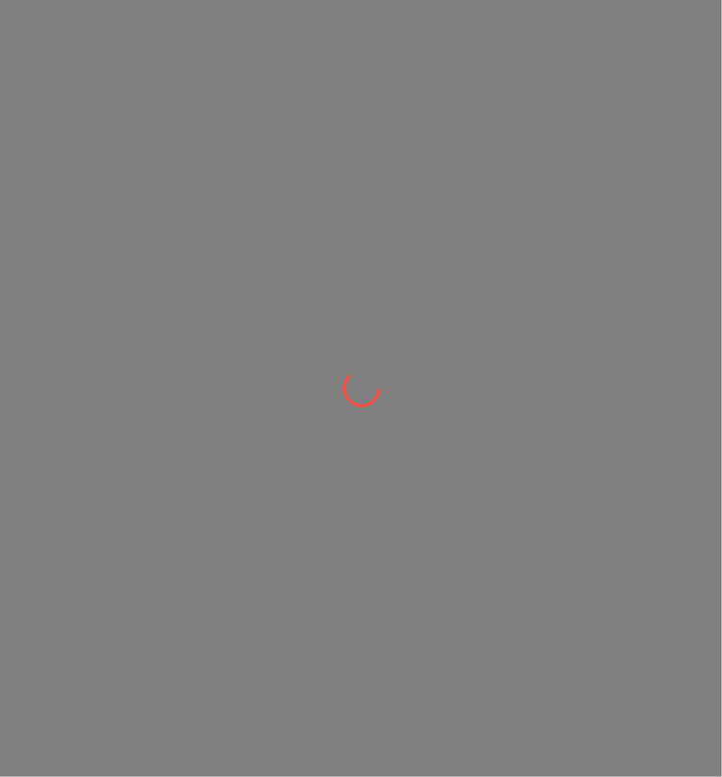
click at [395, 40] on div at bounding box center [361, 388] width 722 height 777
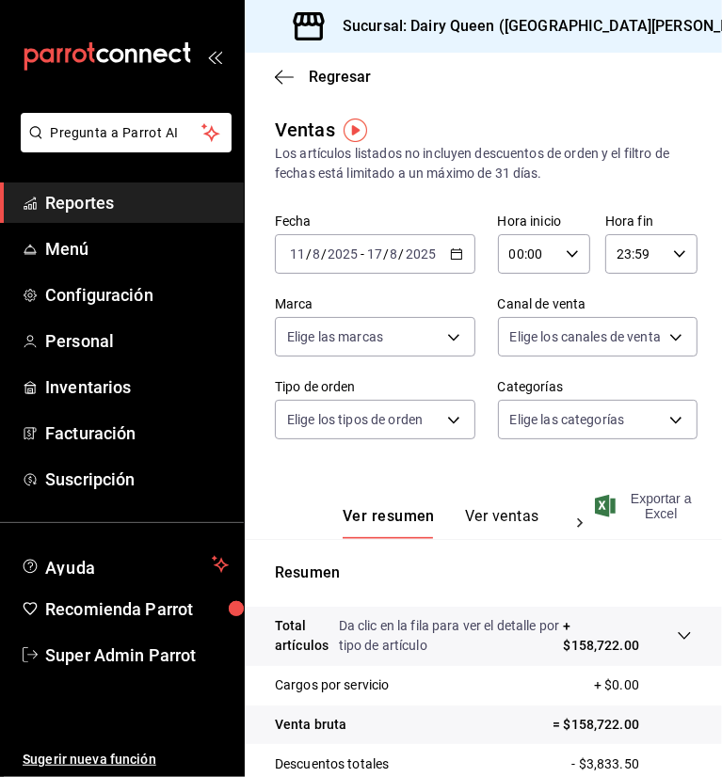
click at [660, 515] on span "Exportar a Excel" at bounding box center [645, 506] width 93 height 30
click at [608, 20] on h3 "Sucursal: Dairy Queen (GALERIAS VALLE ORIENTE)" at bounding box center [550, 26] width 445 height 23
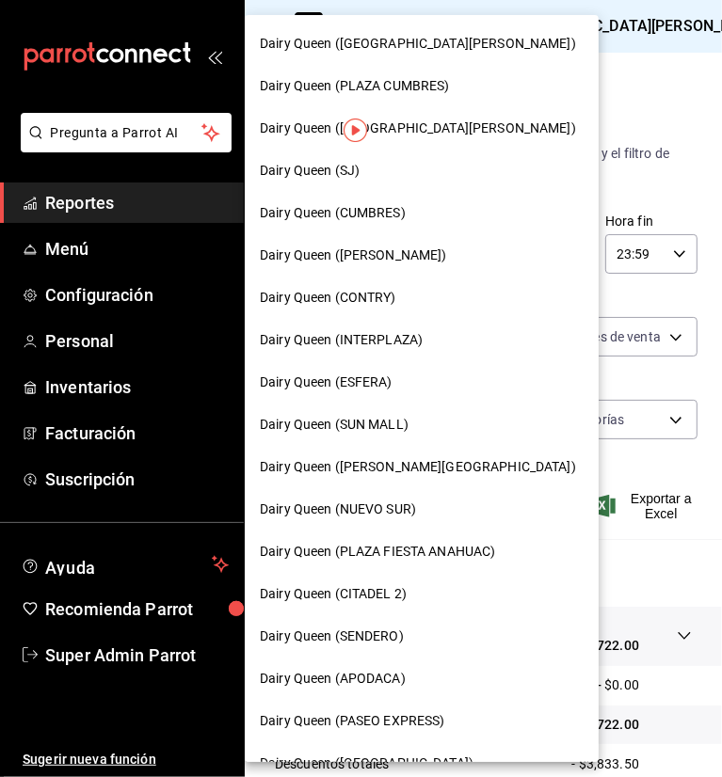
click at [386, 82] on span "Dairy Queen (PLAZA CUMBRES)" at bounding box center [355, 86] width 190 height 20
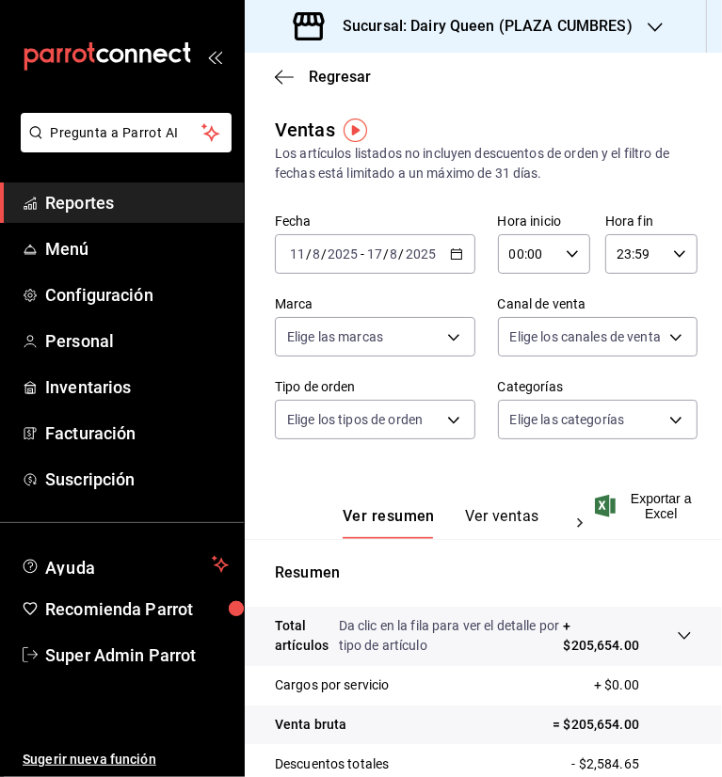
click at [553, 97] on div "Regresar" at bounding box center [483, 77] width 477 height 48
click at [662, 514] on span "Exportar a Excel" at bounding box center [645, 506] width 93 height 30
drag, startPoint x: 489, startPoint y: 144, endPoint x: 600, endPoint y: 86, distance: 125.5
click at [489, 144] on div "Los artículos listados no incluyen descuentos de orden y el filtro de fechas es…" at bounding box center [483, 164] width 417 height 40
click at [603, 36] on h3 "Sucursal: Dairy Queen (PLAZA CUMBRES)" at bounding box center [480, 26] width 305 height 23
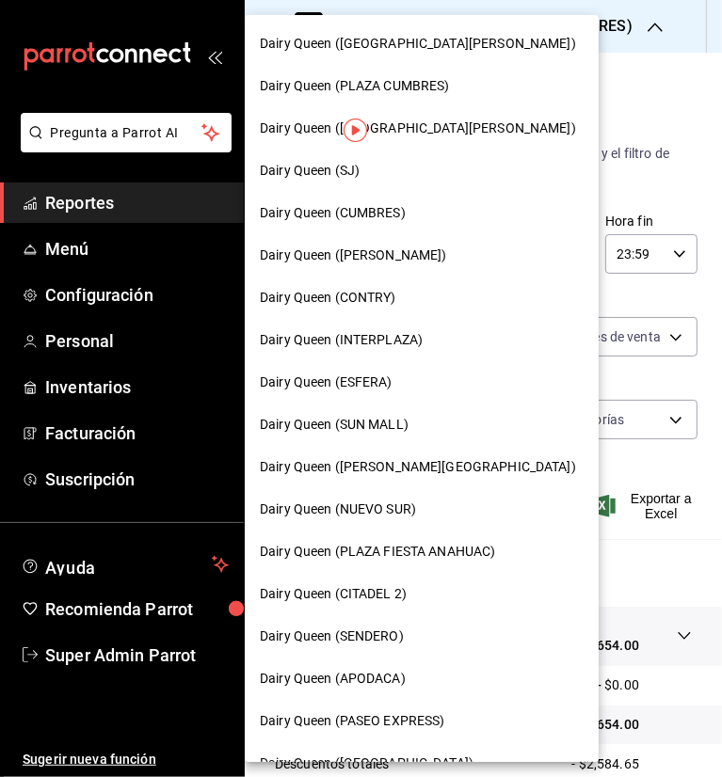
click at [373, 595] on span "Dairy Queen (CITADEL 2)" at bounding box center [333, 594] width 147 height 20
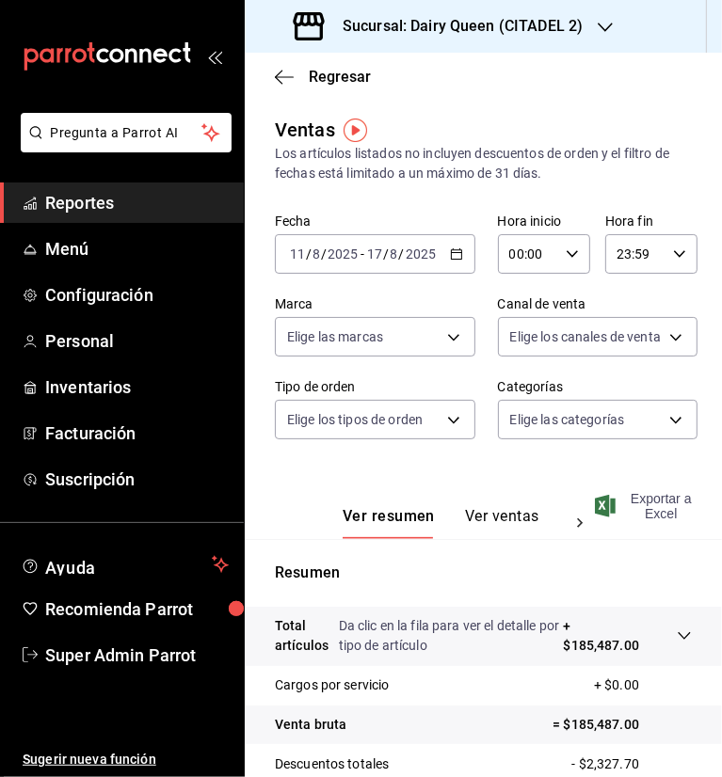
click at [648, 511] on span "Exportar a Excel" at bounding box center [645, 506] width 93 height 30
click at [598, 20] on icon "button" at bounding box center [605, 27] width 15 height 15
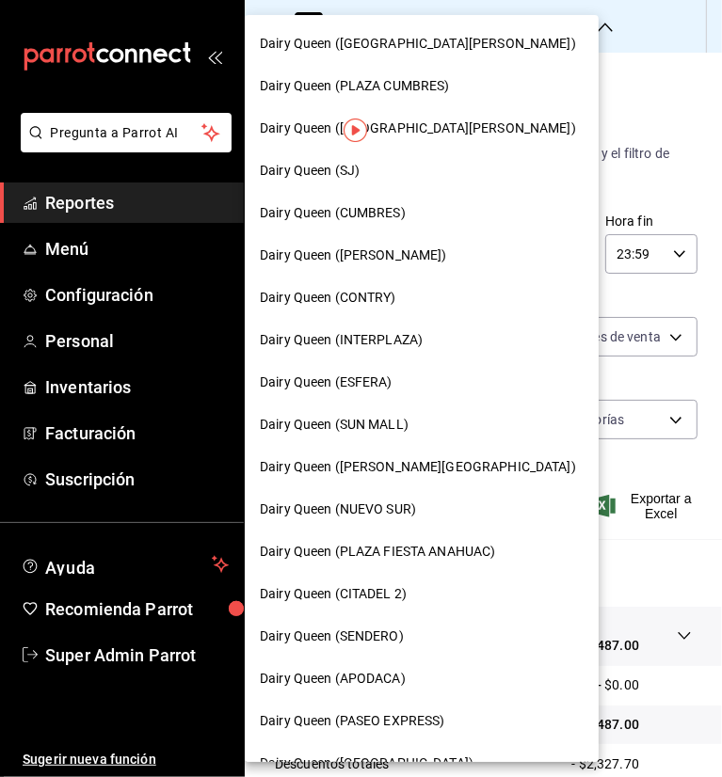
click at [446, 556] on span "Dairy Queen (PLAZA FIESTA ANAHUAC)" at bounding box center [377, 552] width 235 height 20
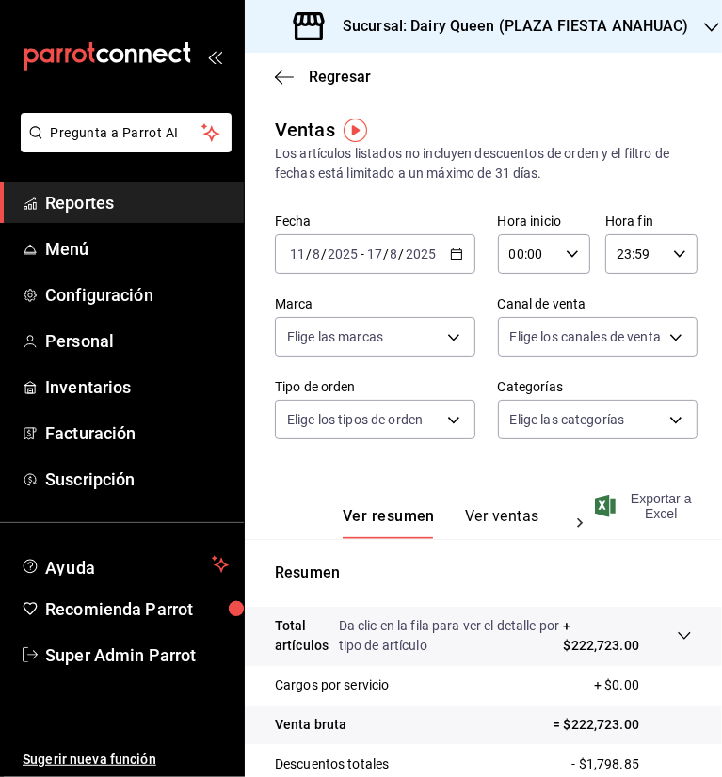
click at [649, 516] on span "Exportar a Excel" at bounding box center [645, 506] width 93 height 30
